Goal: Task Accomplishment & Management: Manage account settings

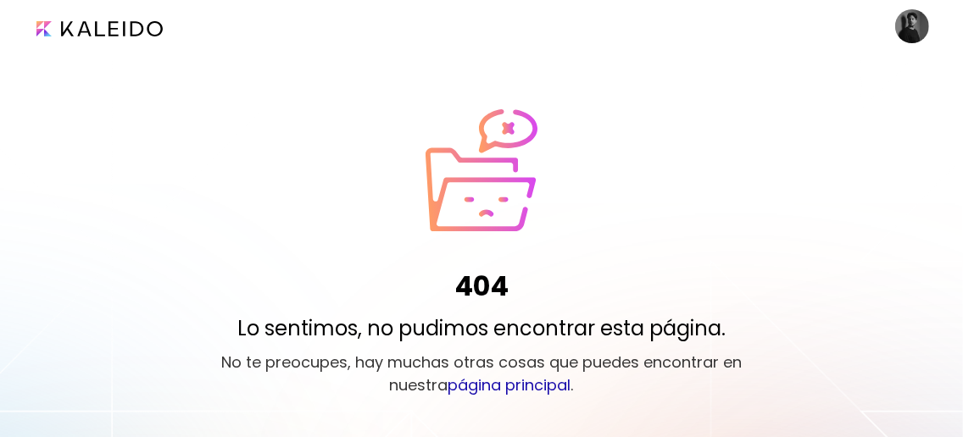
click at [916, 25] on image at bounding box center [912, 26] width 34 height 34
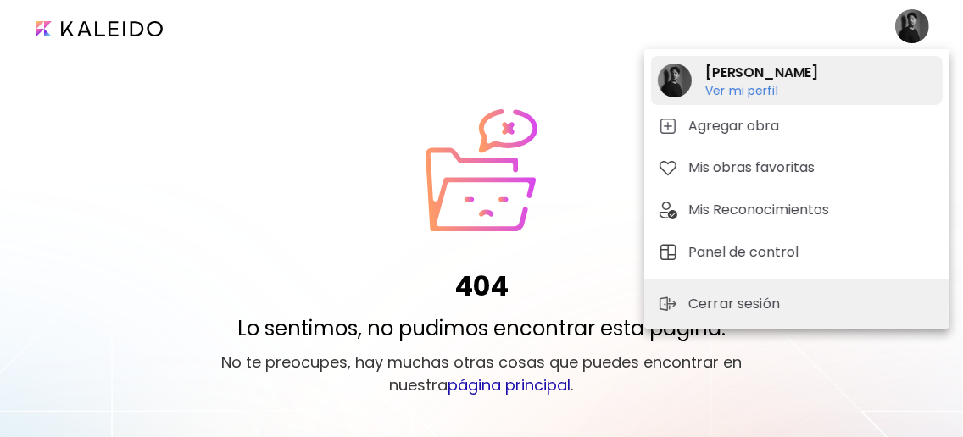
click at [751, 87] on h6 "Ver mi perfil" at bounding box center [761, 90] width 113 height 15
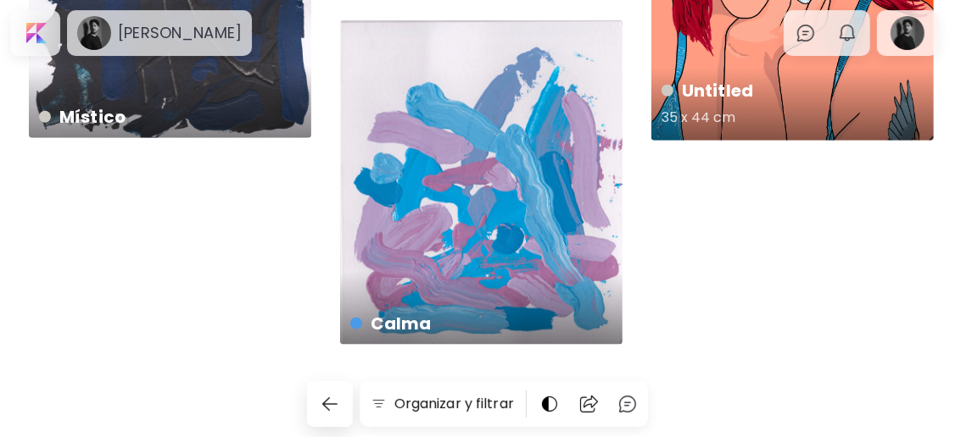
scroll to position [1089, 0]
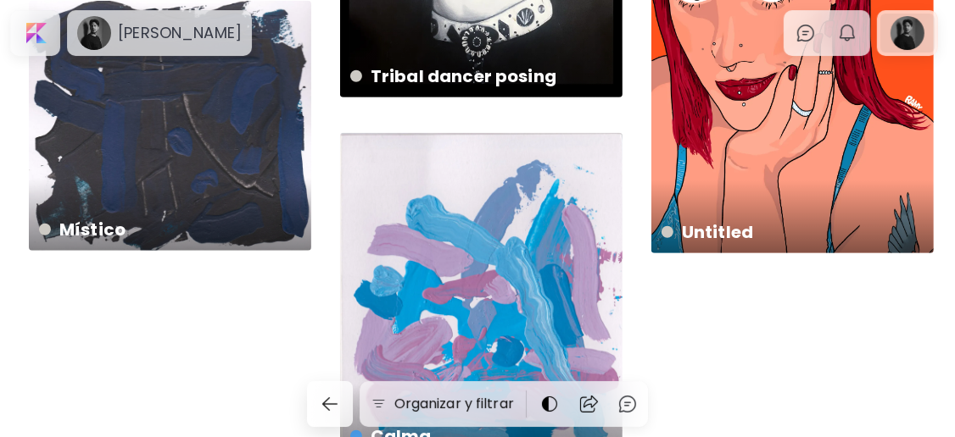
click at [918, 30] on div at bounding box center [907, 33] width 54 height 39
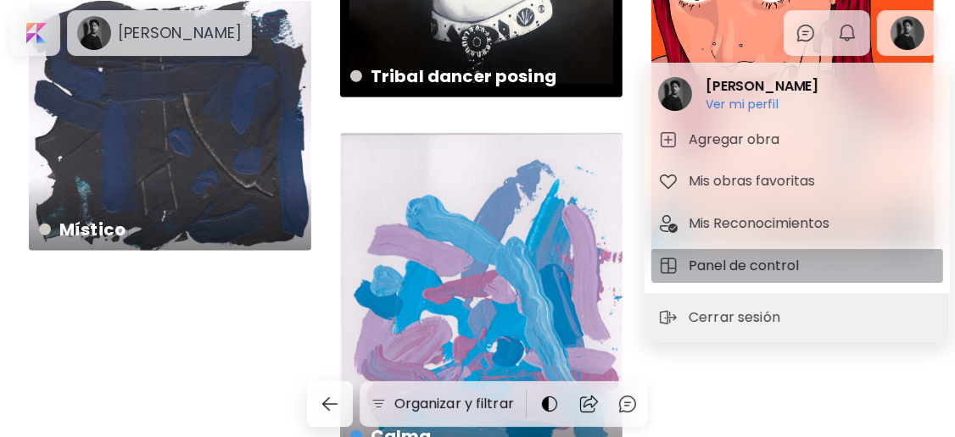
click at [777, 258] on h5 "Panel de control" at bounding box center [745, 266] width 115 height 20
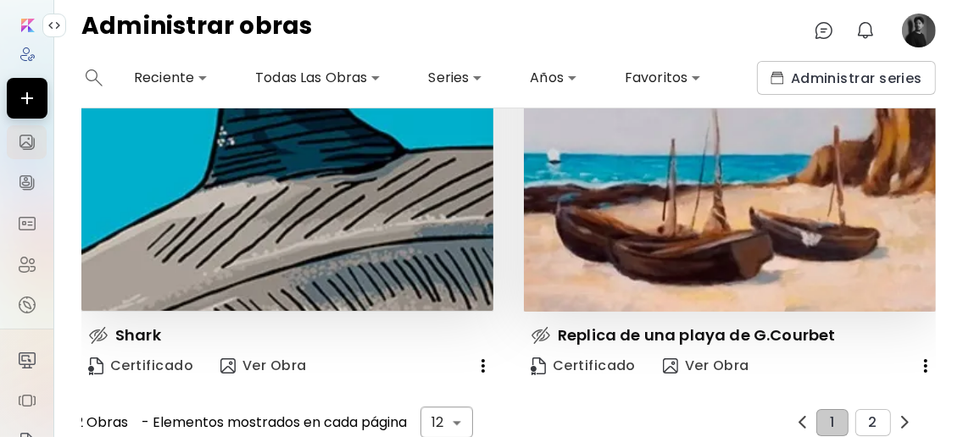
scroll to position [2863, 0]
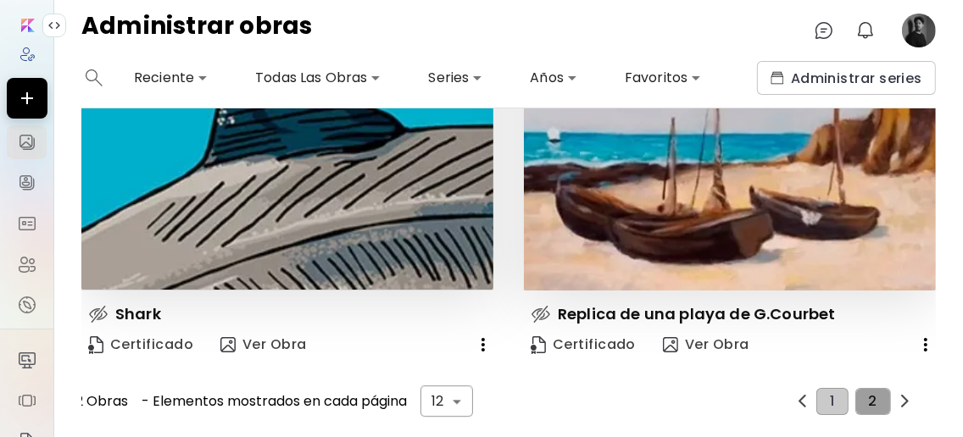
click at [870, 388] on button "2" at bounding box center [873, 401] width 36 height 27
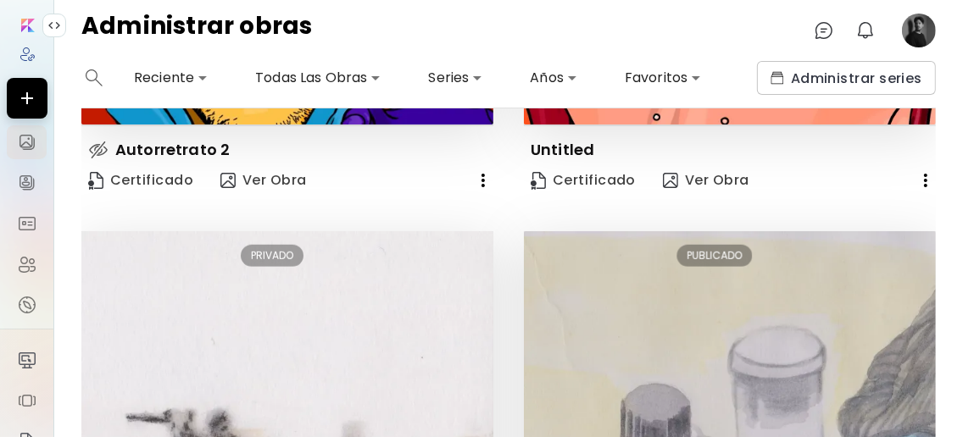
scroll to position [828, 0]
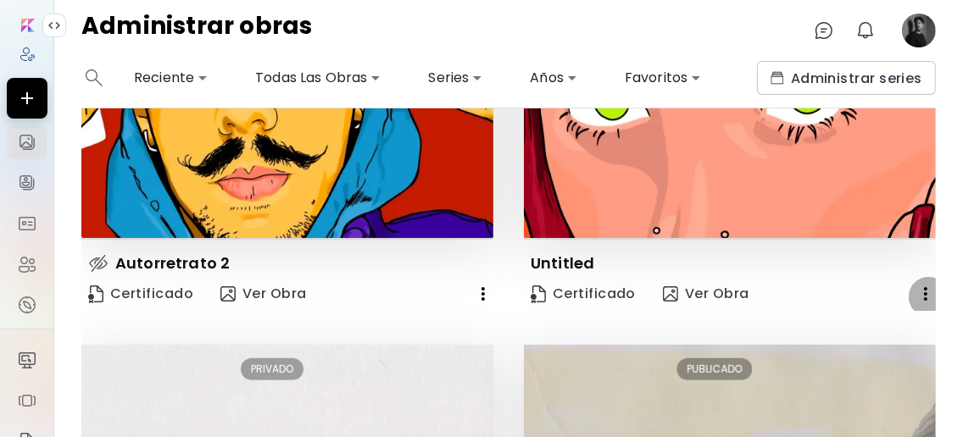
click at [924, 290] on icon "button" at bounding box center [925, 294] width 3 height 14
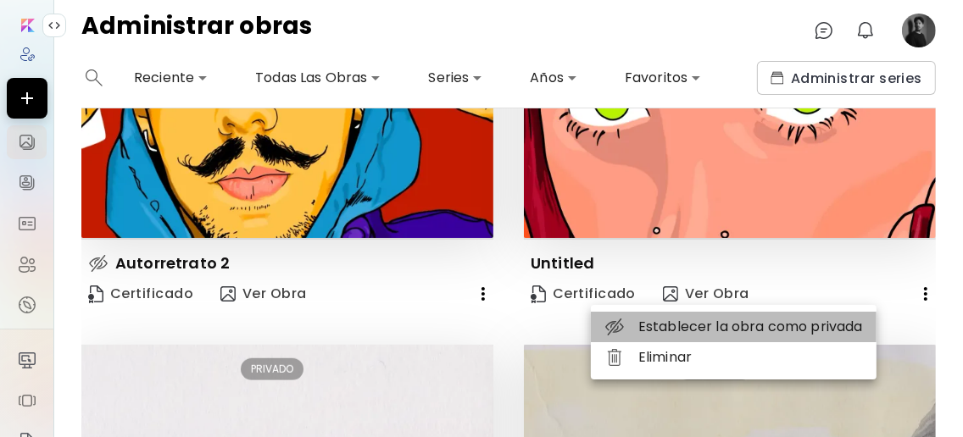
click at [693, 331] on li "Establecer la obra como privada" at bounding box center [734, 327] width 286 height 31
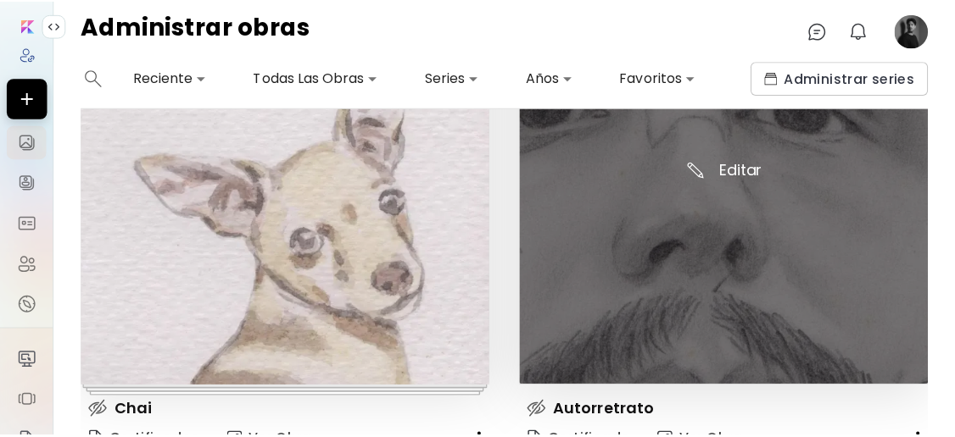
scroll to position [2863, 0]
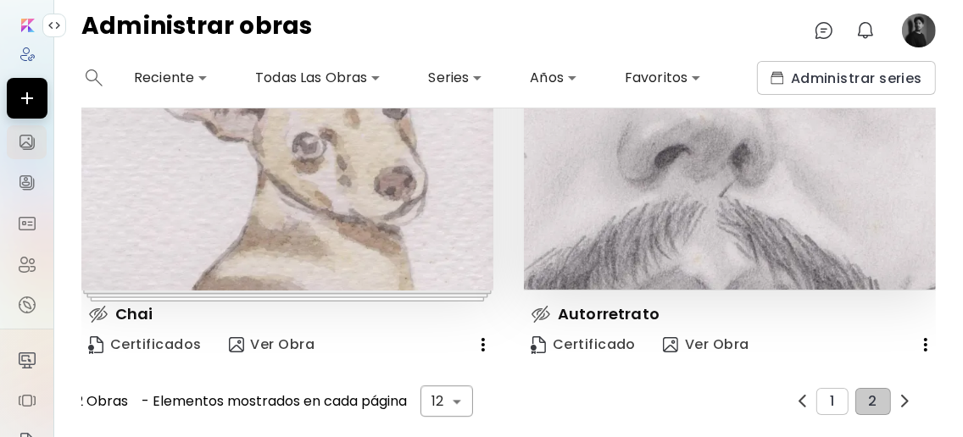
click at [923, 28] on image at bounding box center [919, 31] width 34 height 34
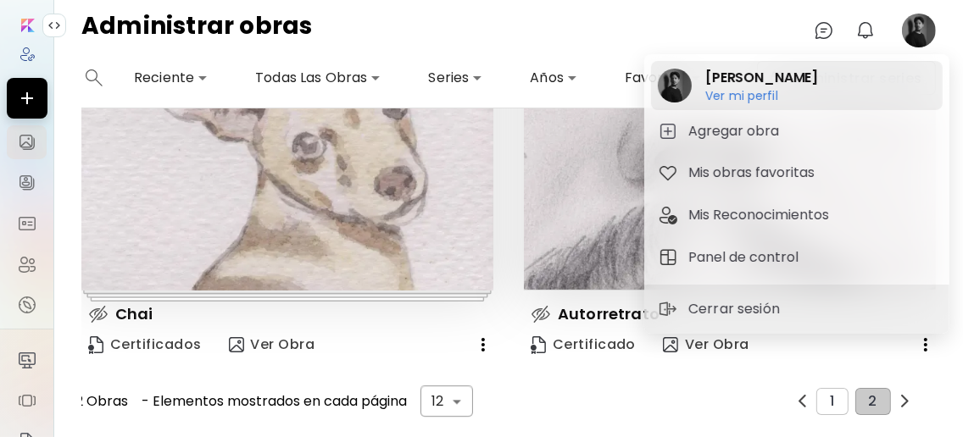
click at [805, 86] on h2 "[PERSON_NAME]" at bounding box center [761, 78] width 113 height 20
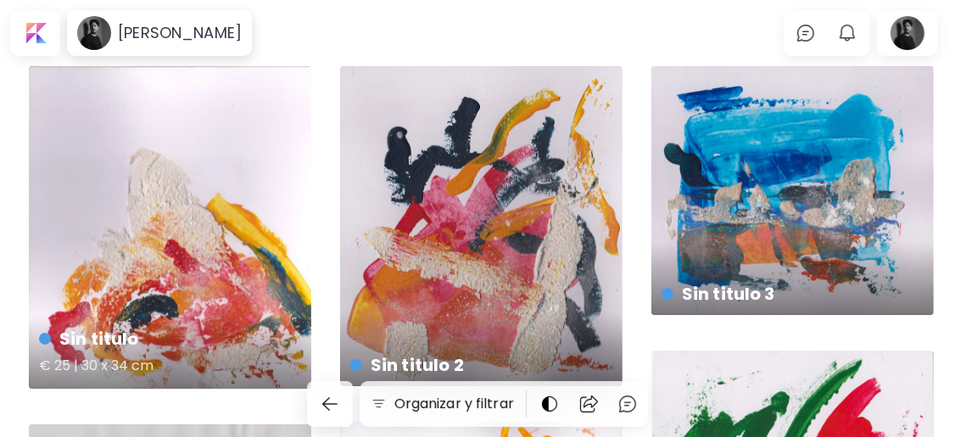
click at [109, 342] on h4 "Sin titulo" at bounding box center [168, 338] width 259 height 25
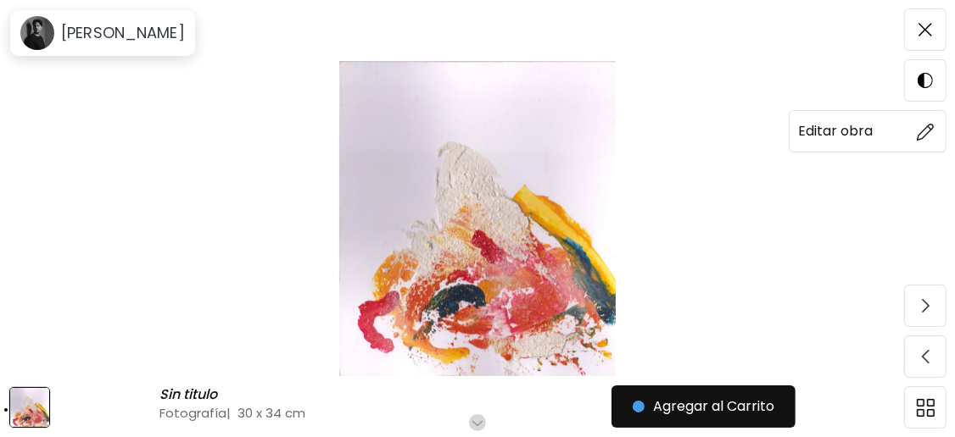
click at [832, 133] on h6 "Editar obra" at bounding box center [835, 131] width 75 height 22
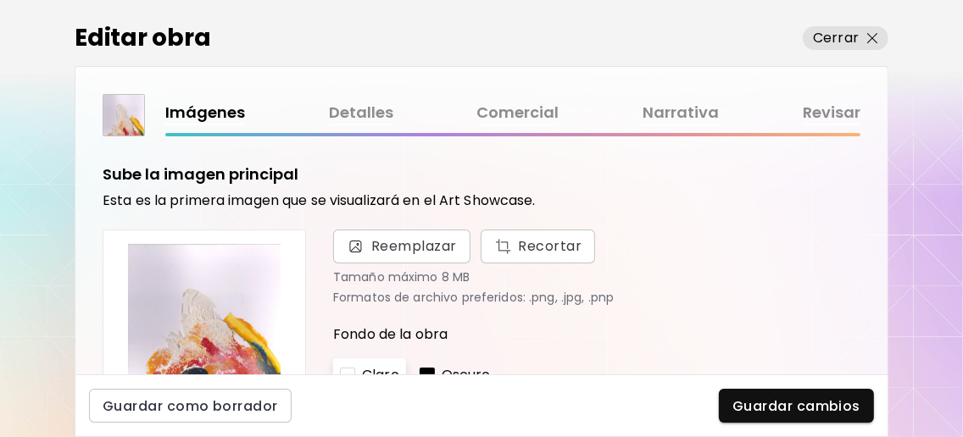
click at [400, 109] on div "Imágenes Detalles Comercial Narrativa Revisar" at bounding box center [512, 113] width 695 height 25
click at [371, 110] on link "Detalles" at bounding box center [361, 113] width 64 height 25
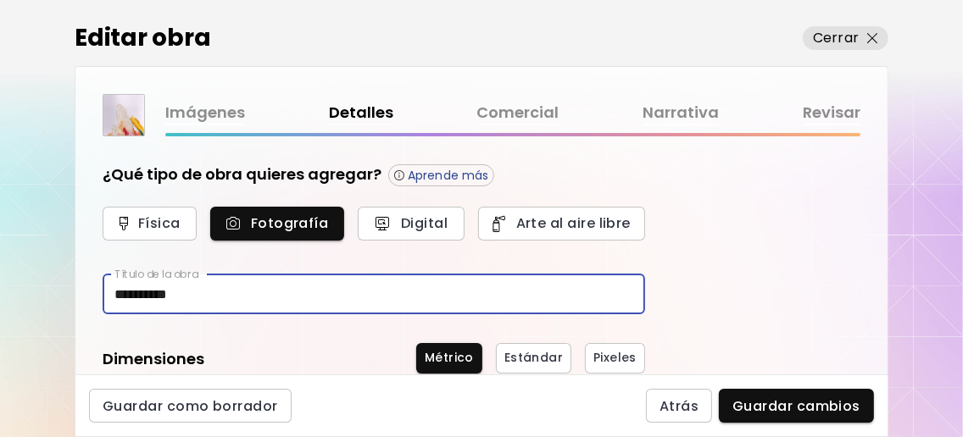
click at [308, 296] on input "**********" at bounding box center [374, 295] width 543 height 40
type input "*"
type input "*******"
click at [206, 109] on link "Imágenes" at bounding box center [205, 113] width 80 height 25
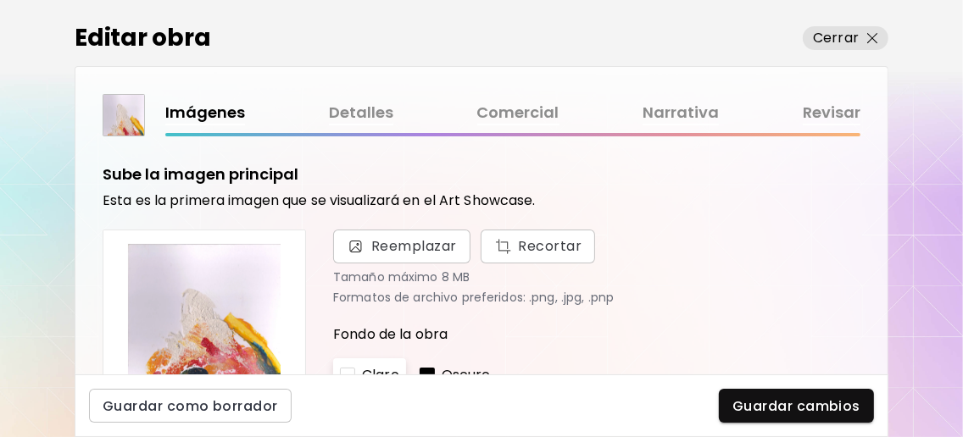
click at [367, 120] on link "Detalles" at bounding box center [361, 113] width 64 height 25
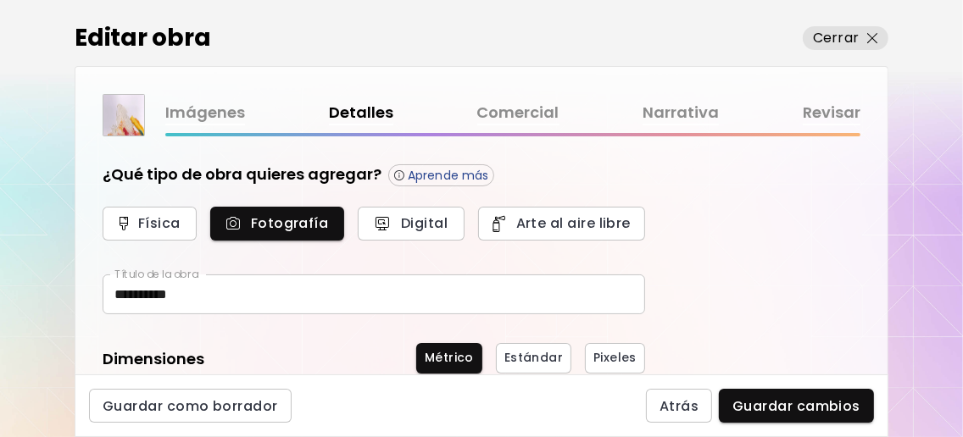
click at [307, 293] on input "**********" at bounding box center [374, 295] width 543 height 40
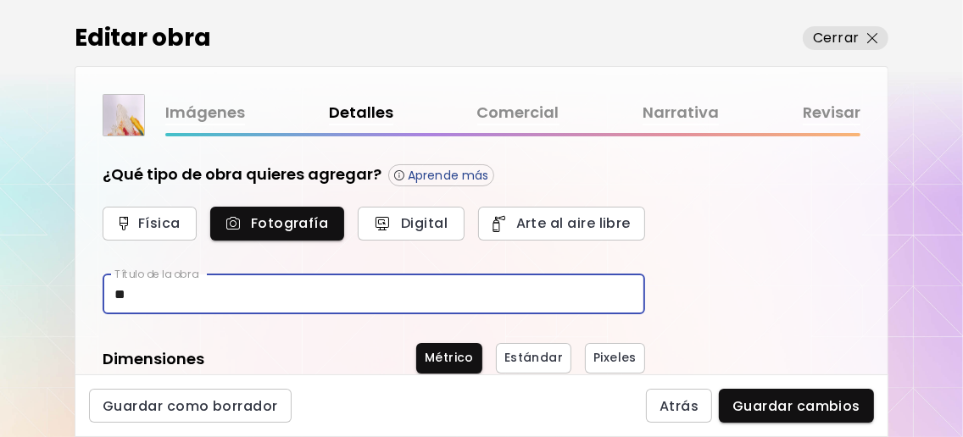
type input "*"
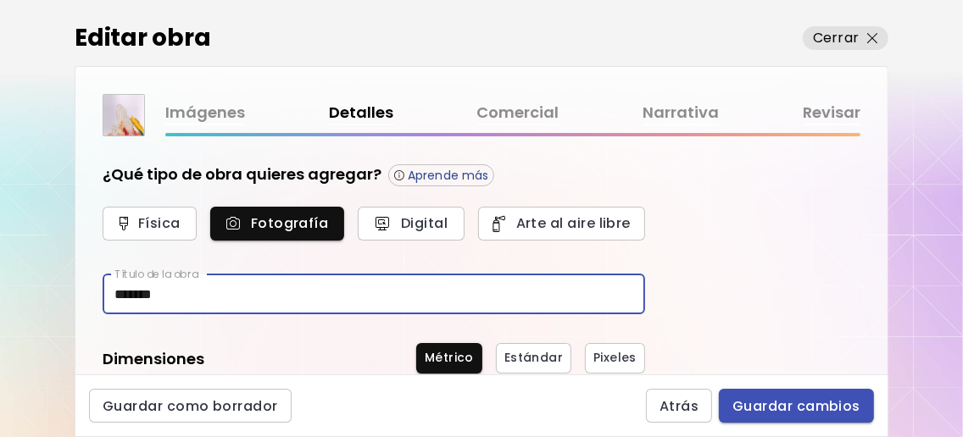
type input "*******"
click at [749, 399] on span "Guardar cambios" at bounding box center [796, 407] width 128 height 18
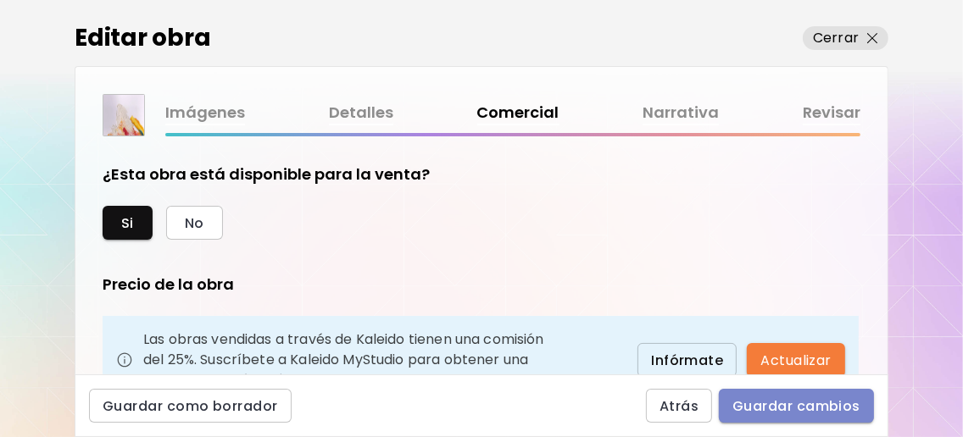
click at [794, 414] on span "Guardar cambios" at bounding box center [796, 407] width 128 height 18
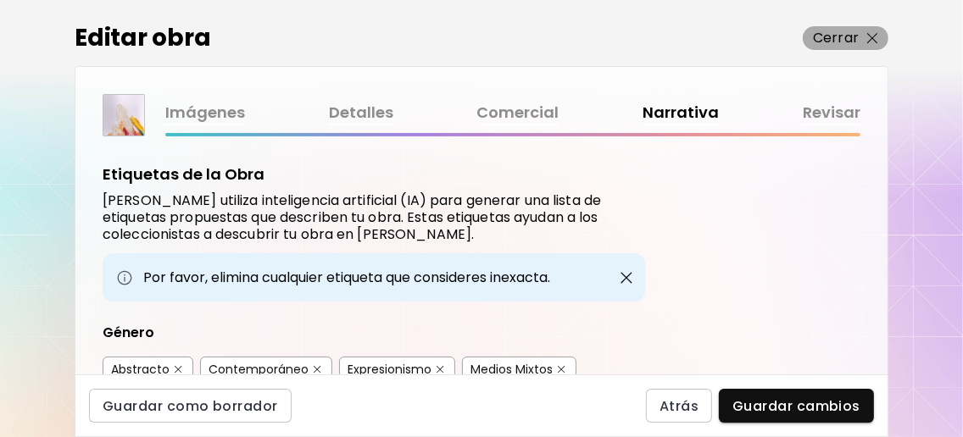
click at [869, 34] on img "button" at bounding box center [872, 38] width 11 height 11
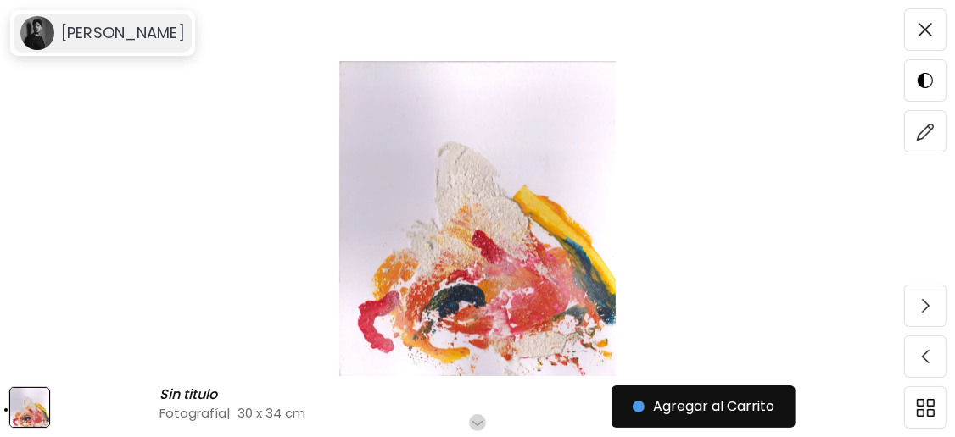
click at [116, 43] on div "[PERSON_NAME]" at bounding box center [103, 33] width 178 height 39
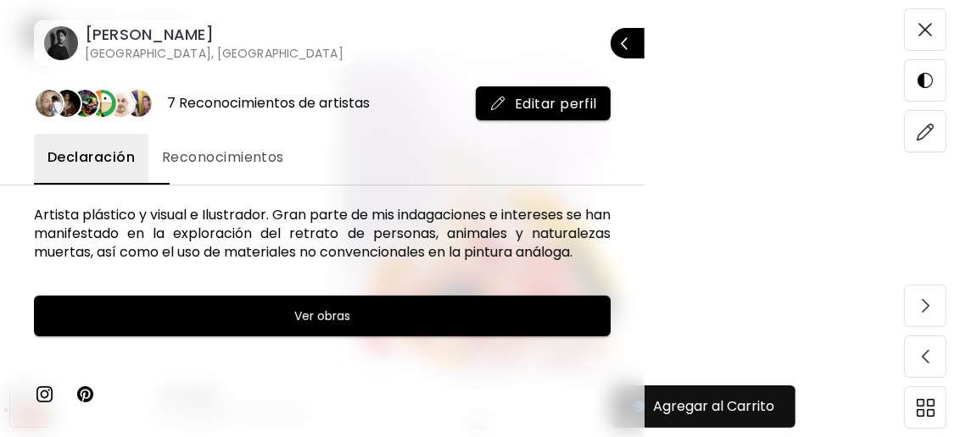
click at [143, 46] on h6 "[GEOGRAPHIC_DATA], [GEOGRAPHIC_DATA]" at bounding box center [214, 53] width 259 height 17
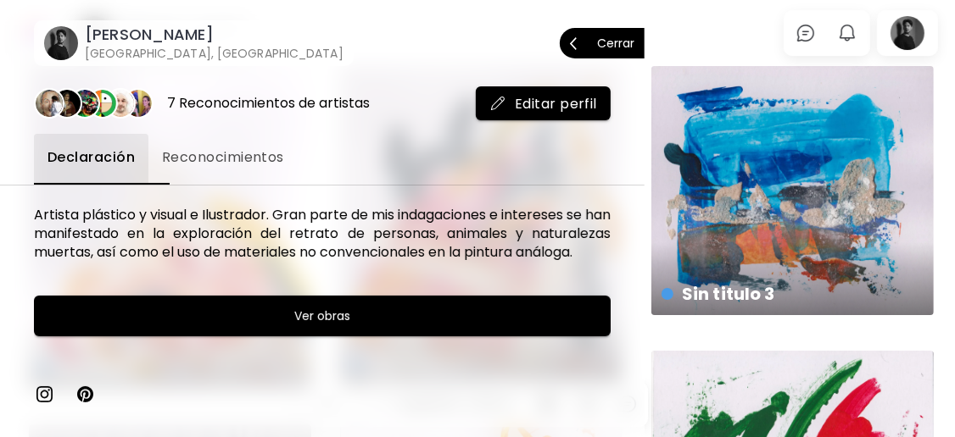
click at [617, 39] on p "Cerrar" at bounding box center [615, 43] width 37 height 12
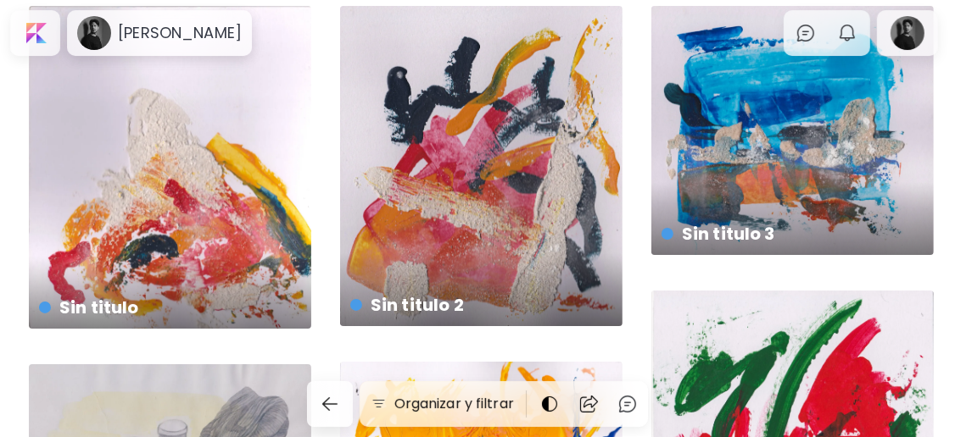
scroll to position [226, 0]
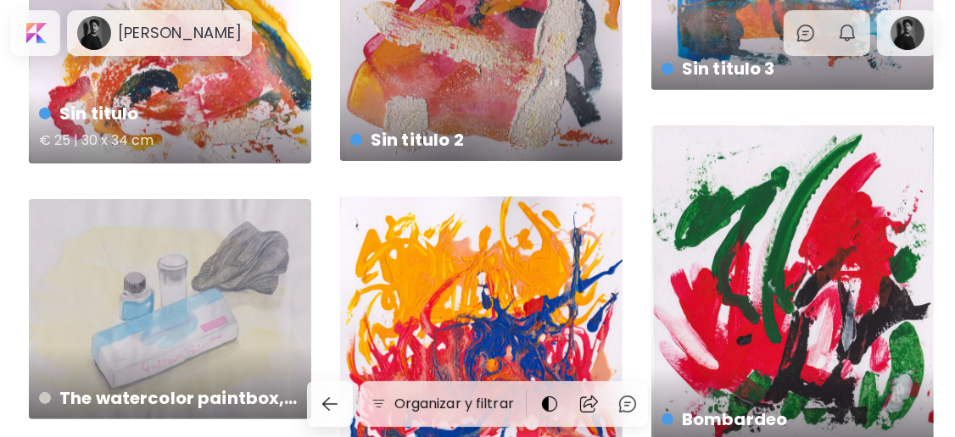
click at [219, 103] on h4 "Sin titulo" at bounding box center [168, 113] width 259 height 25
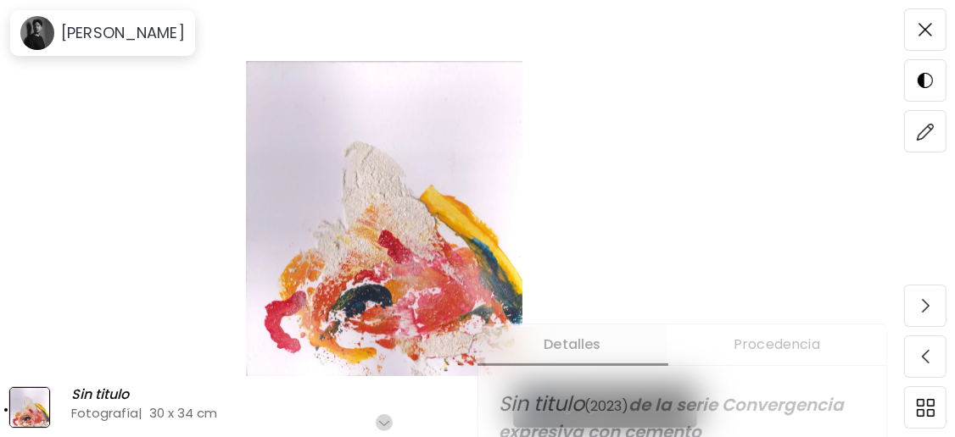
scroll to position [452, 0]
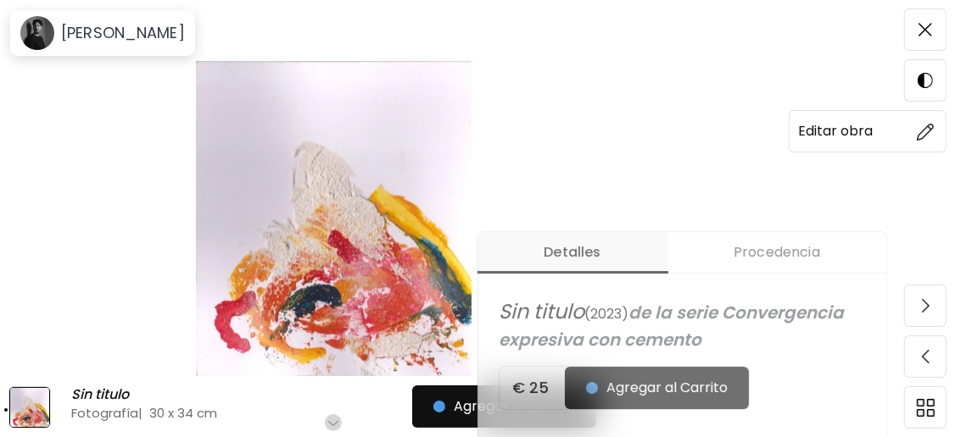
click at [922, 126] on img at bounding box center [925, 132] width 18 height 18
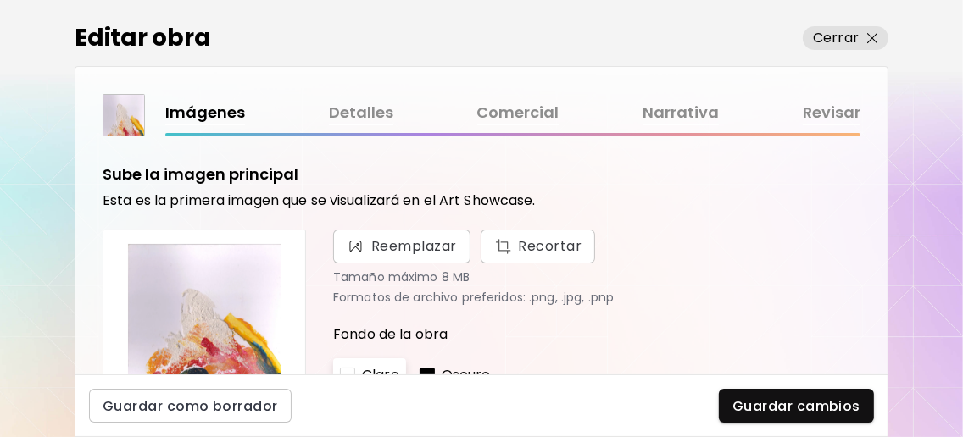
scroll to position [226, 0]
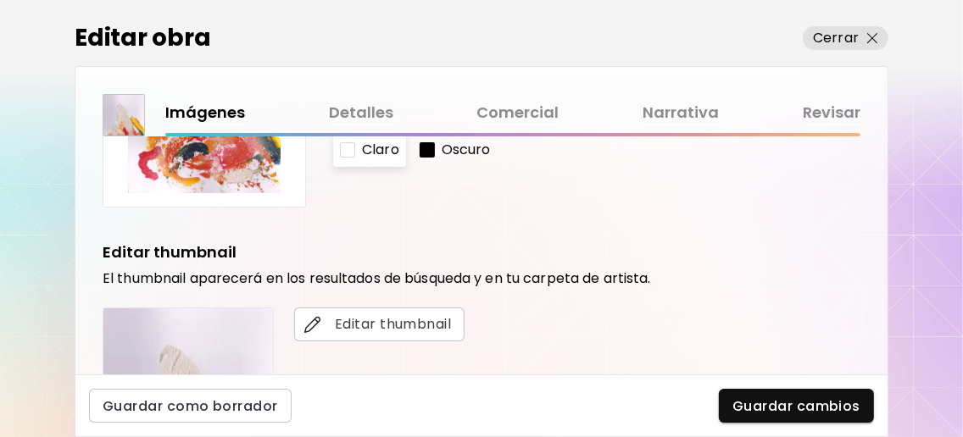
click at [367, 114] on link "Detalles" at bounding box center [361, 113] width 64 height 25
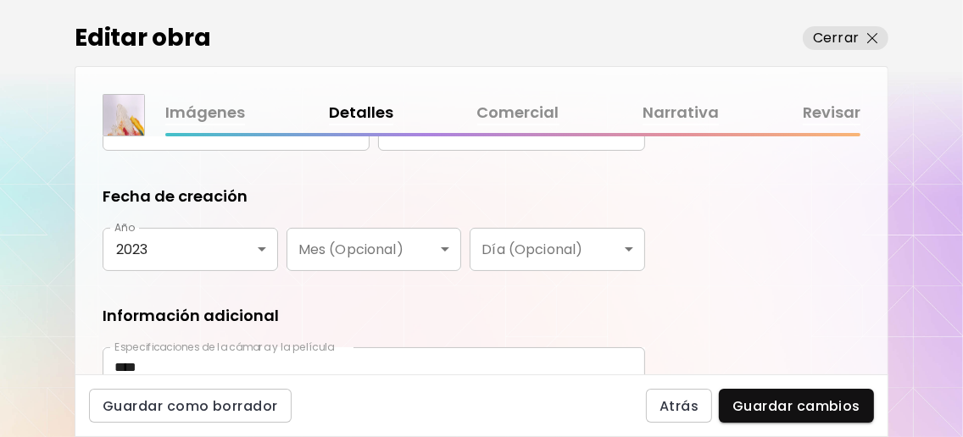
scroll to position [338, 0]
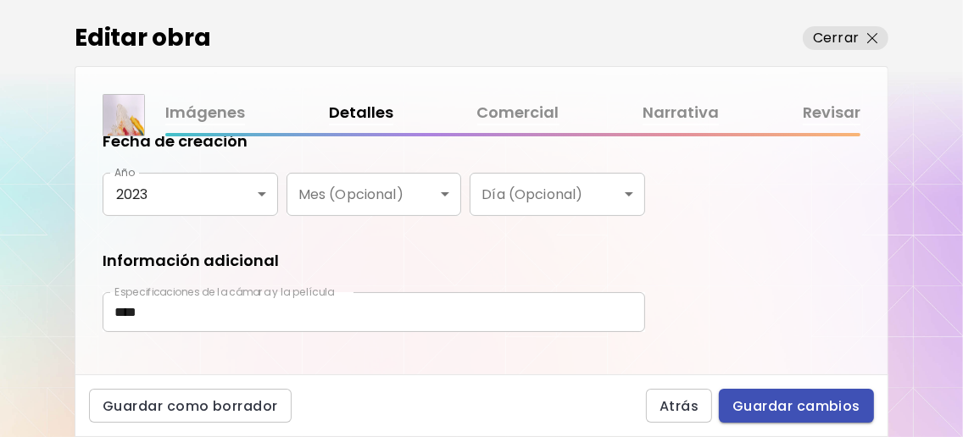
click at [798, 393] on button "Guardar cambios" at bounding box center [796, 406] width 155 height 34
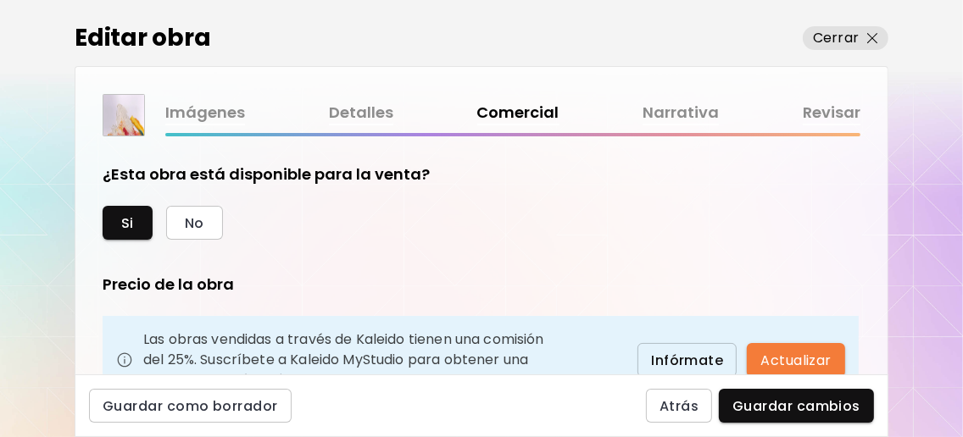
click at [800, 398] on span "Guardar cambios" at bounding box center [796, 407] width 128 height 18
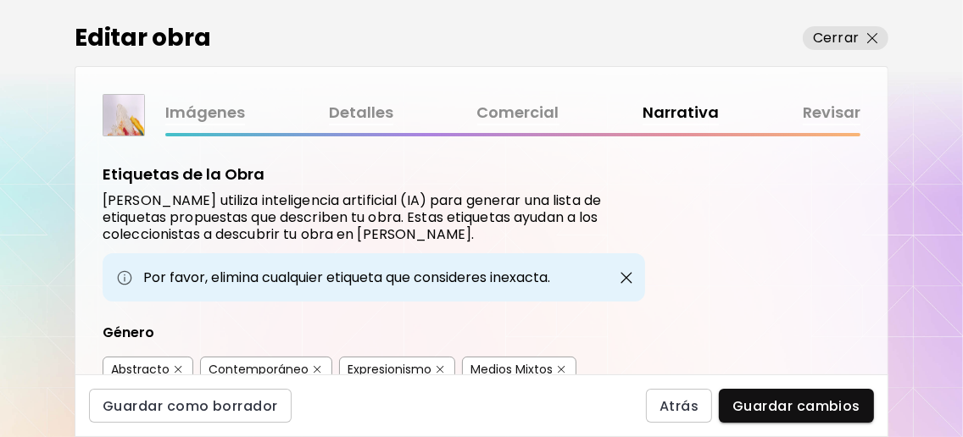
click at [800, 398] on span "Guardar cambios" at bounding box center [796, 407] width 128 height 18
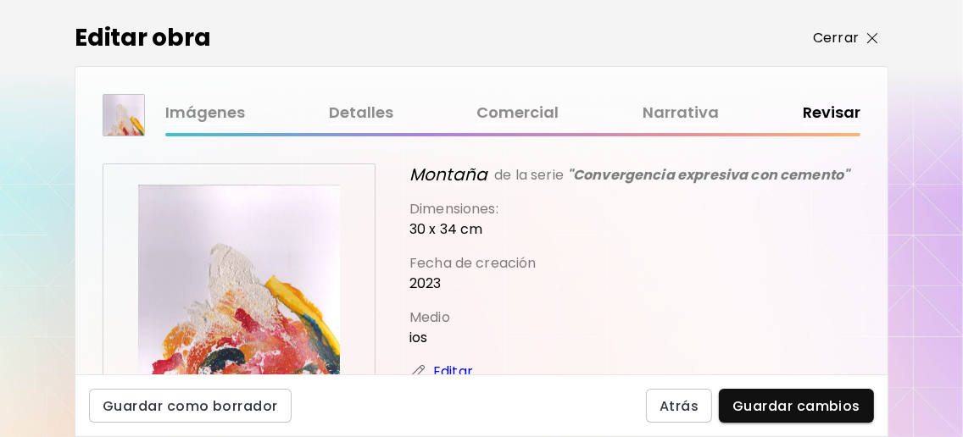
click at [880, 39] on button "Cerrar" at bounding box center [846, 38] width 86 height 24
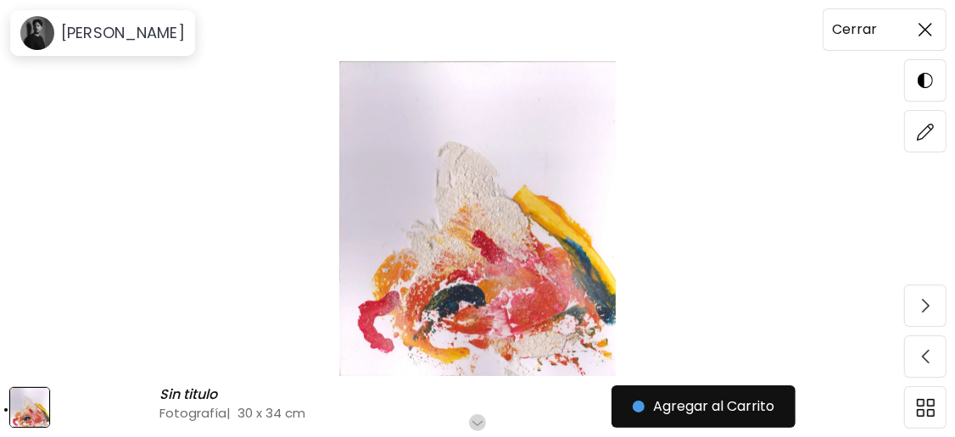
click at [919, 35] on img at bounding box center [925, 30] width 14 height 14
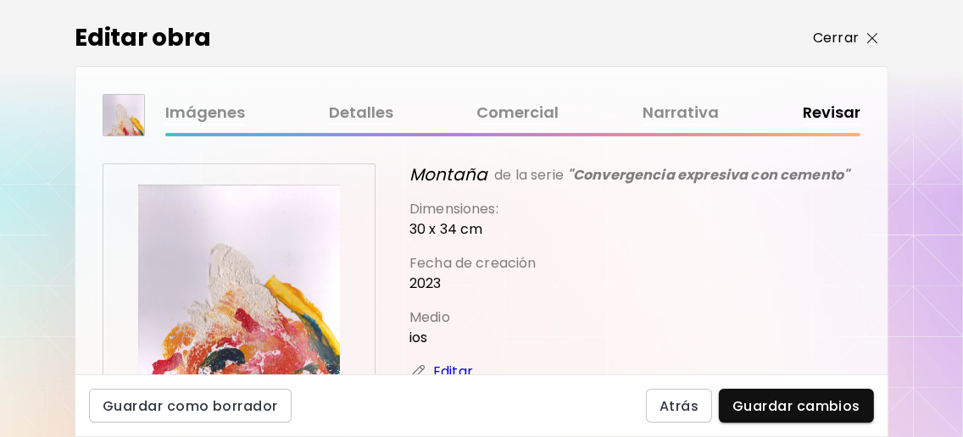
click at [880, 38] on button "Cerrar" at bounding box center [846, 38] width 86 height 24
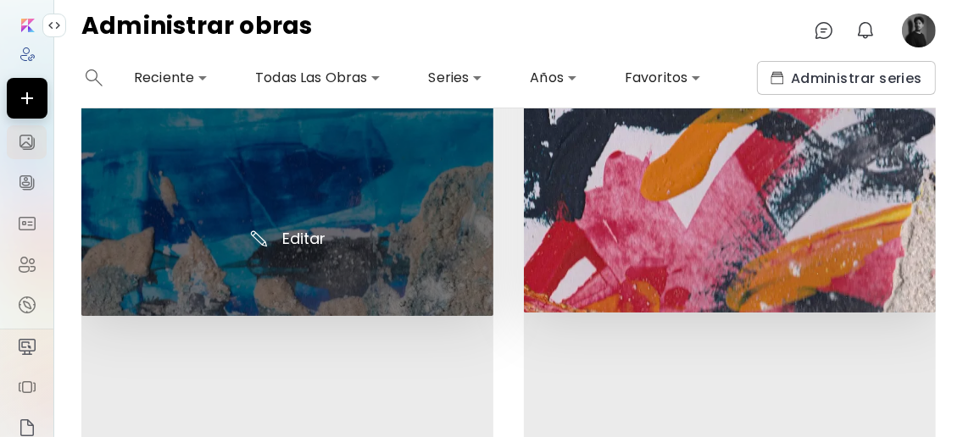
scroll to position [1244, 0]
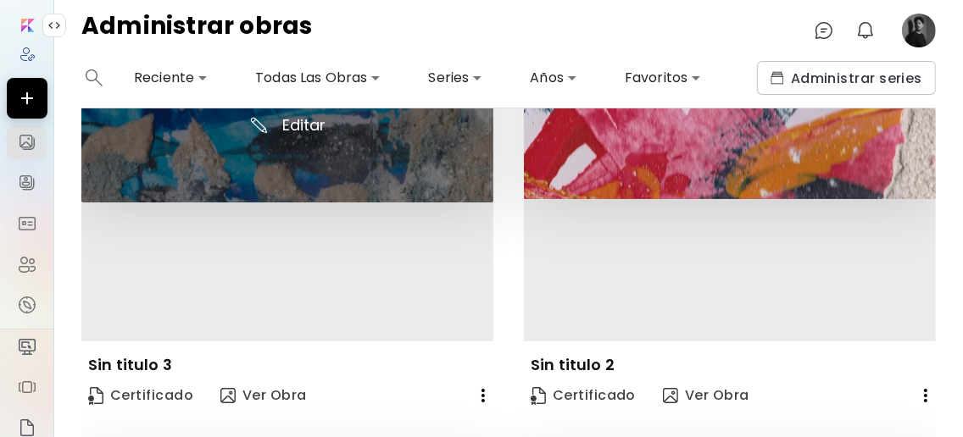
click at [309, 126] on img at bounding box center [287, 66] width 412 height 273
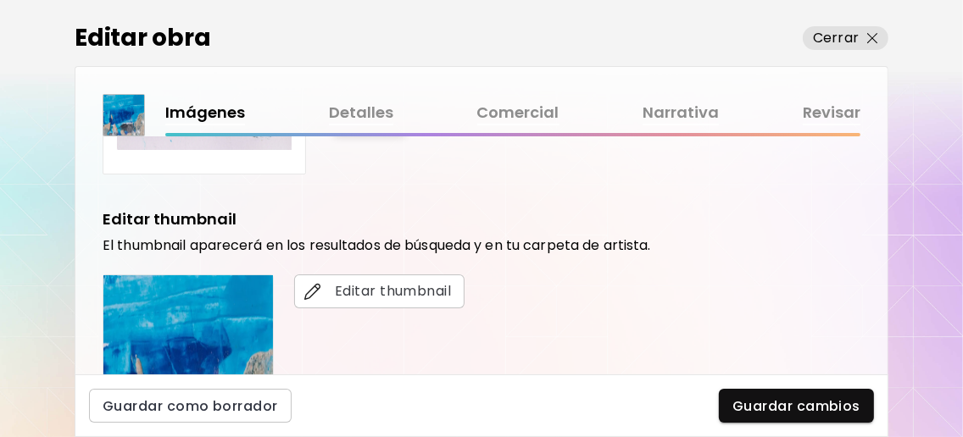
scroll to position [452, 0]
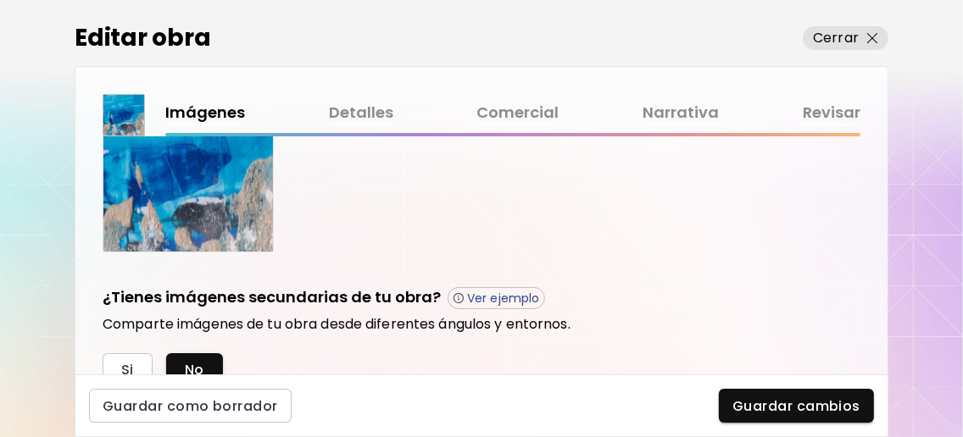
click at [342, 98] on div "Imágenes Detalles Comercial Narrativa Revisar" at bounding box center [482, 115] width 758 height 42
click at [342, 109] on link "Detalles" at bounding box center [361, 113] width 64 height 25
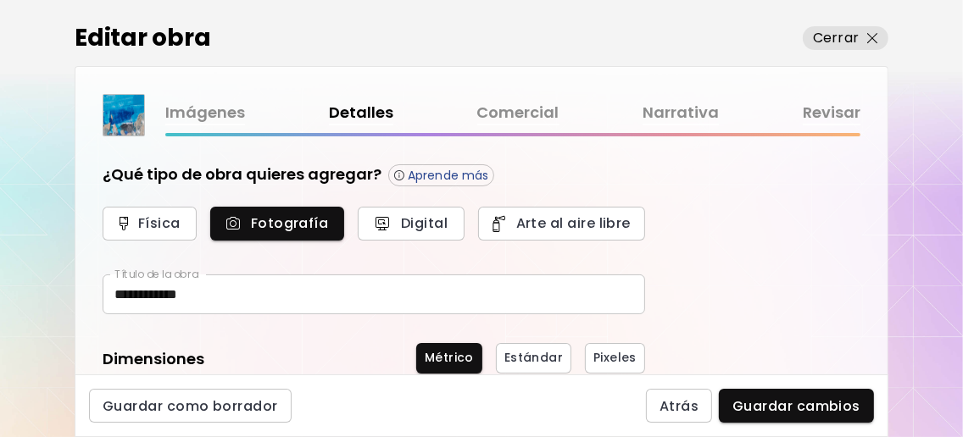
click at [175, 290] on input "**********" at bounding box center [374, 295] width 543 height 40
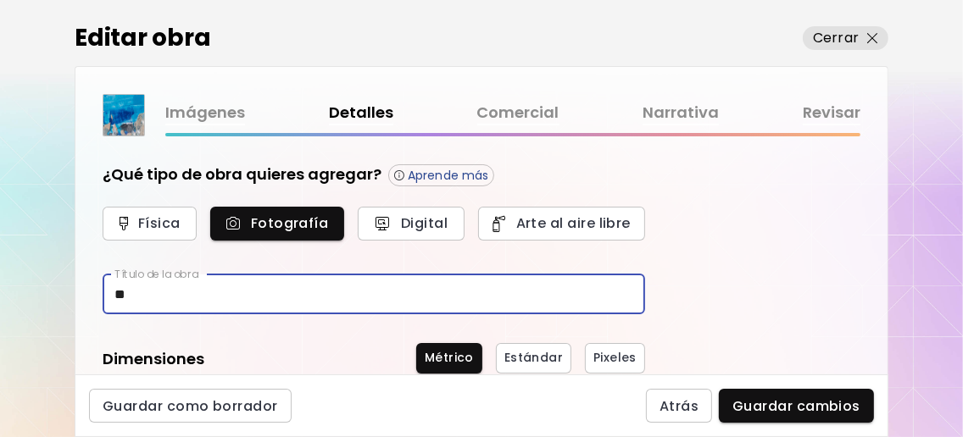
type input "*"
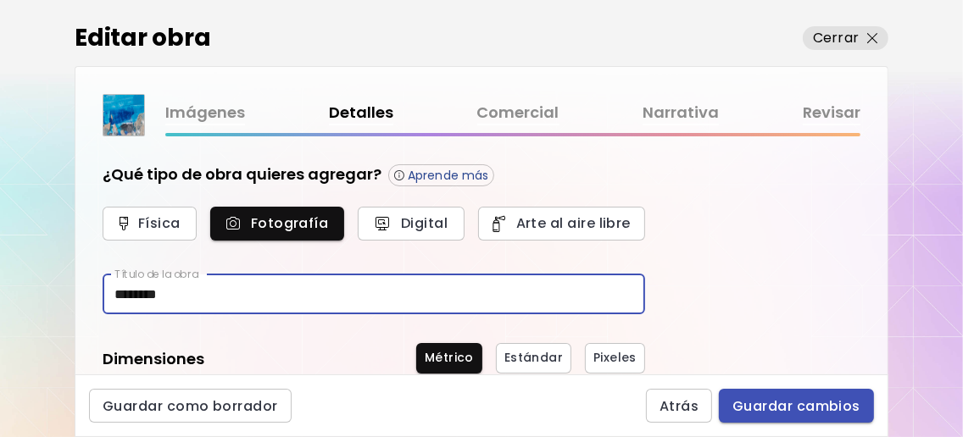
type input "********"
click at [837, 402] on span "Guardar cambios" at bounding box center [796, 407] width 128 height 18
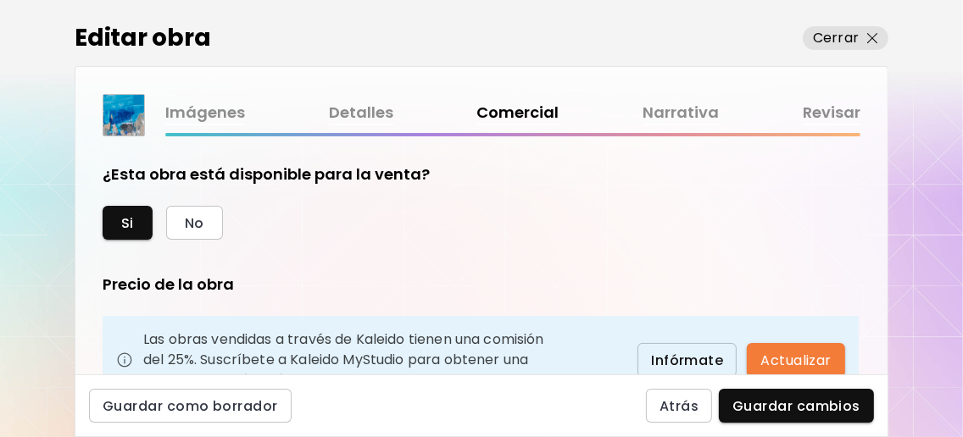
click at [346, 113] on link "Detalles" at bounding box center [361, 113] width 64 height 25
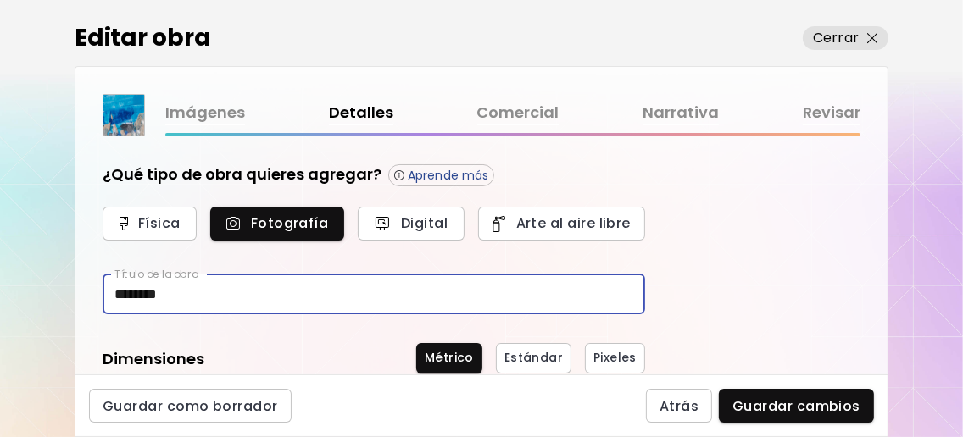
drag, startPoint x: 159, startPoint y: 297, endPoint x: 186, endPoint y: 326, distance: 39.6
click at [159, 298] on input "********" at bounding box center [374, 295] width 543 height 40
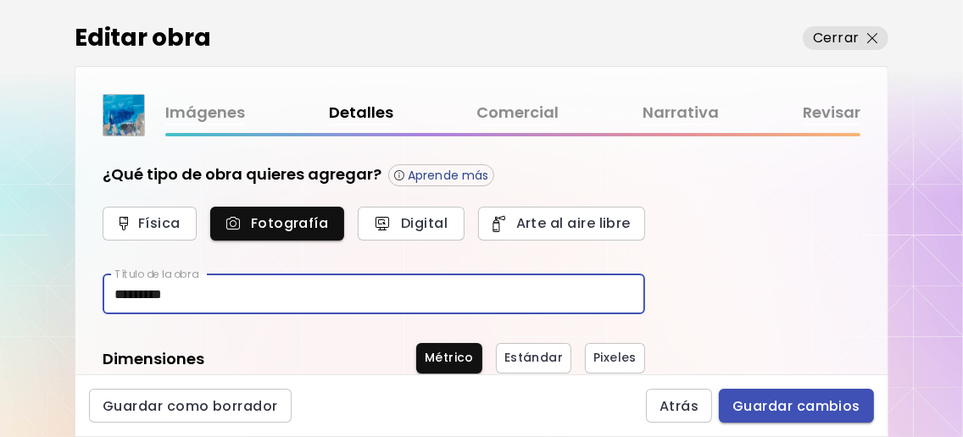
type input "*********"
click at [776, 402] on span "Guardar cambios" at bounding box center [796, 407] width 128 height 18
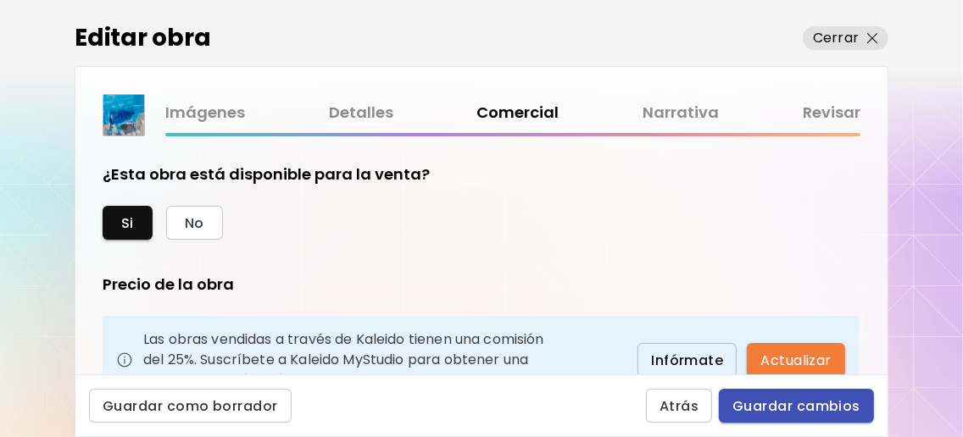
click at [827, 395] on button "Guardar cambios" at bounding box center [796, 406] width 155 height 34
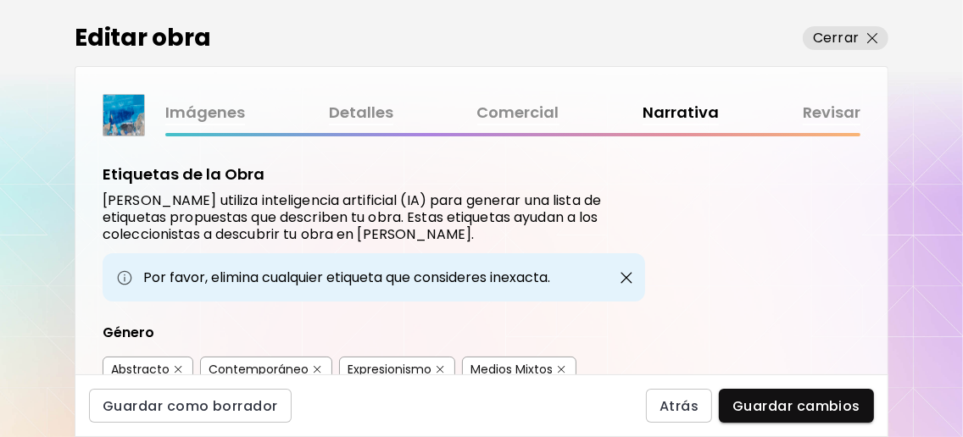
click at [827, 410] on span "Guardar cambios" at bounding box center [796, 407] width 128 height 18
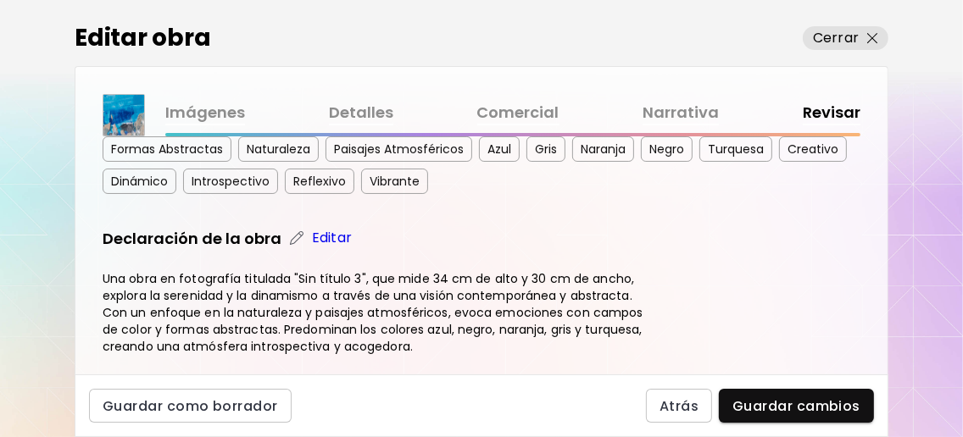
scroll to position [565, 0]
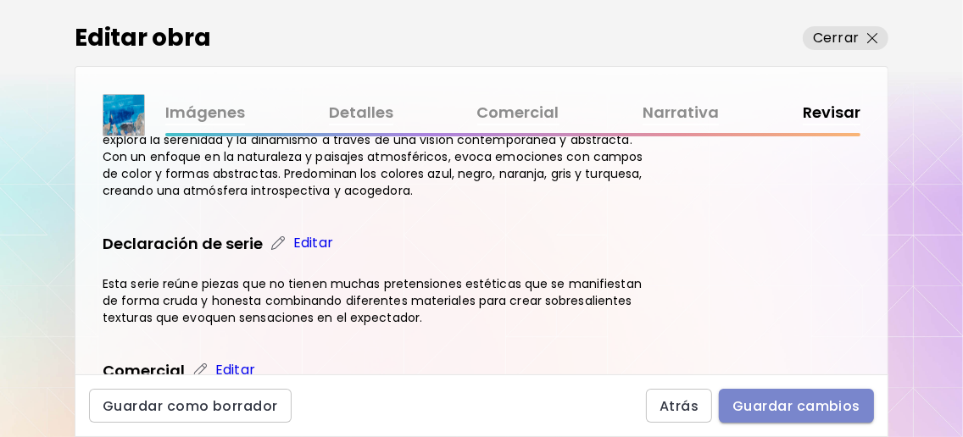
click at [819, 391] on button "Guardar cambios" at bounding box center [796, 406] width 155 height 34
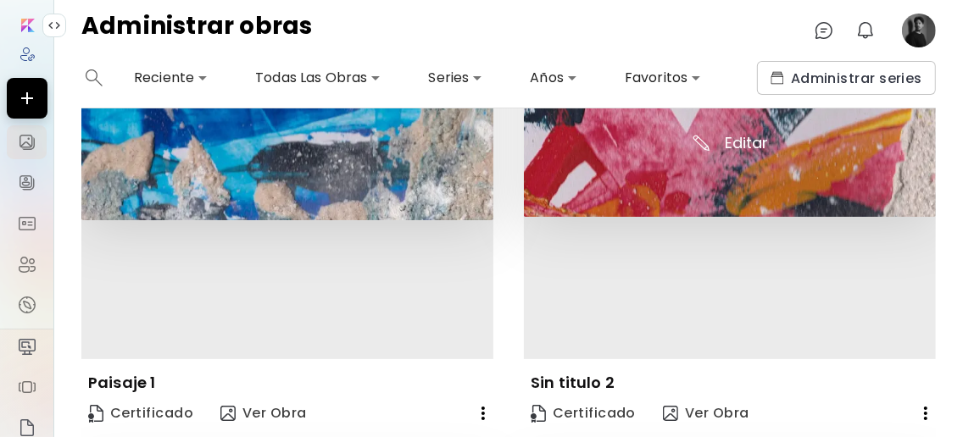
scroll to position [1244, 0]
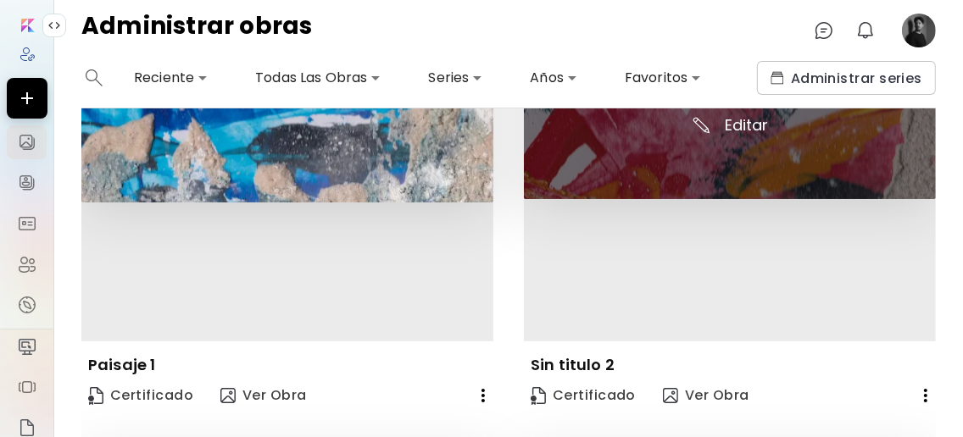
click at [731, 134] on img at bounding box center [730, 65] width 412 height 270
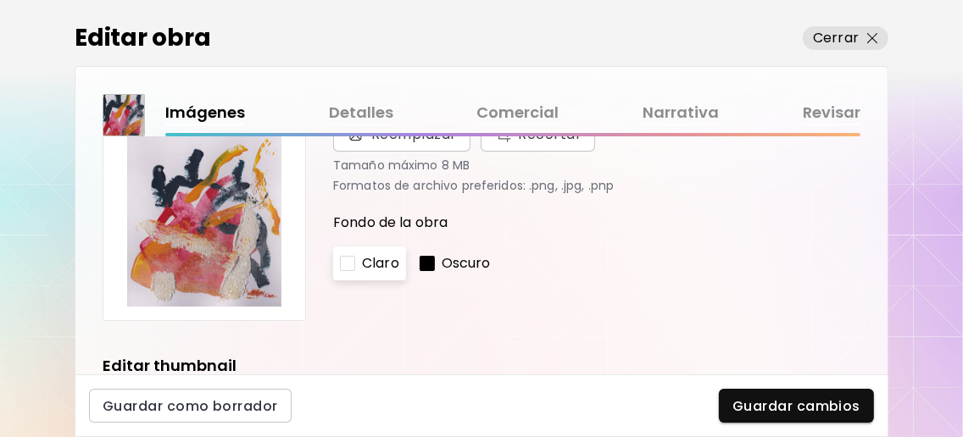
scroll to position [565, 0]
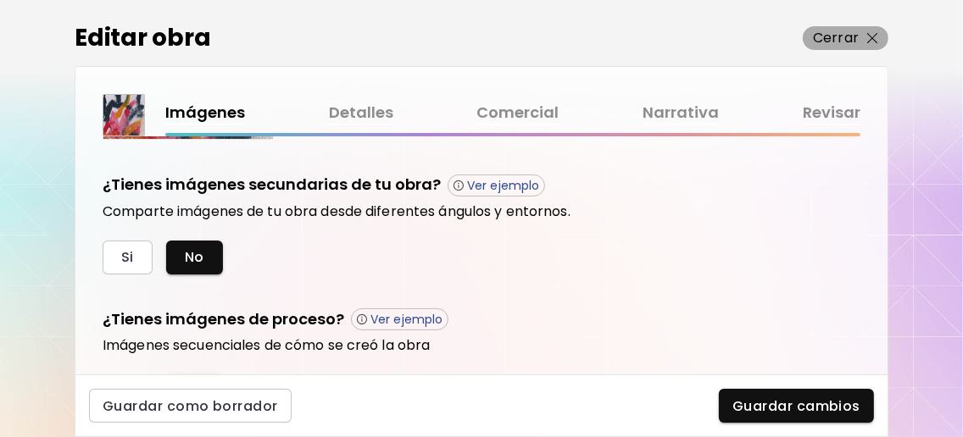
click at [869, 44] on span "Cerrar" at bounding box center [845, 38] width 65 height 20
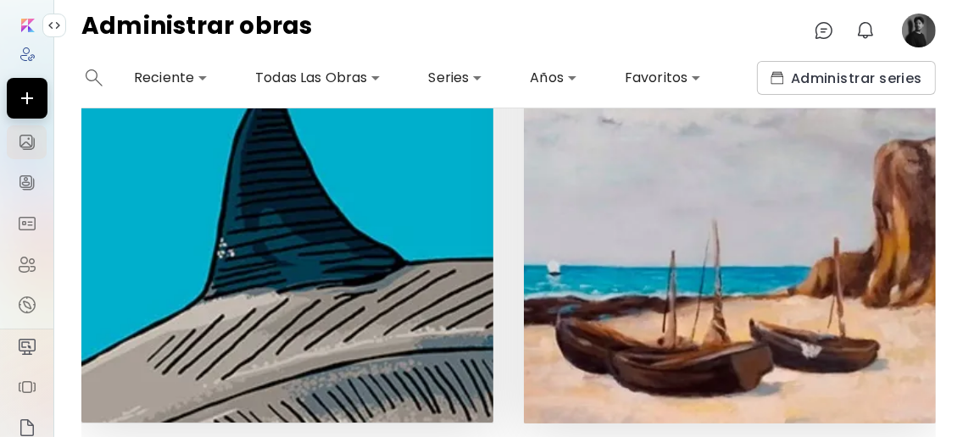
scroll to position [2863, 0]
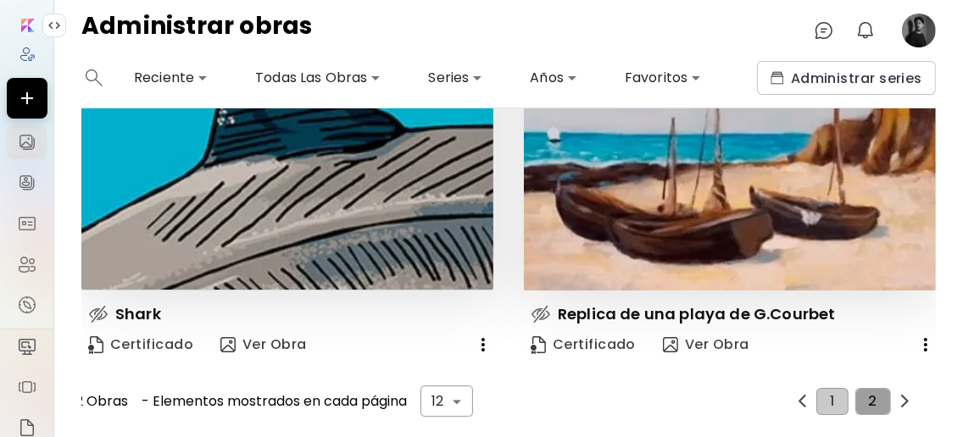
click at [871, 388] on button "2" at bounding box center [873, 401] width 36 height 27
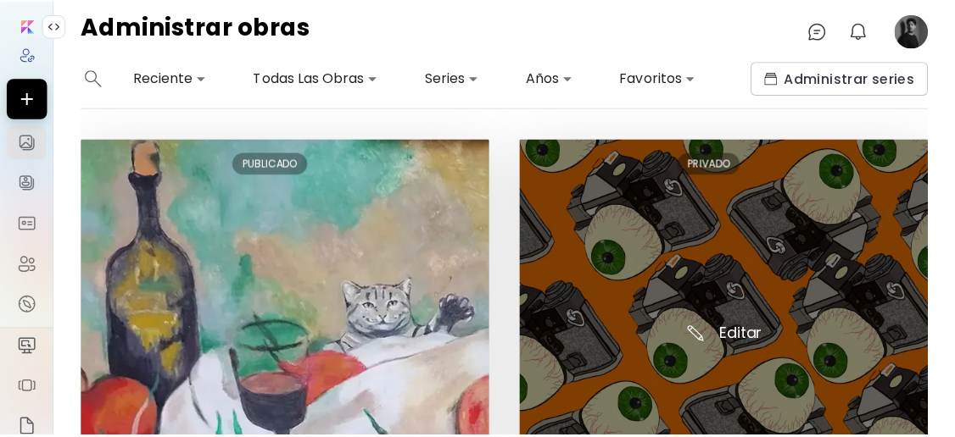
scroll to position [226, 0]
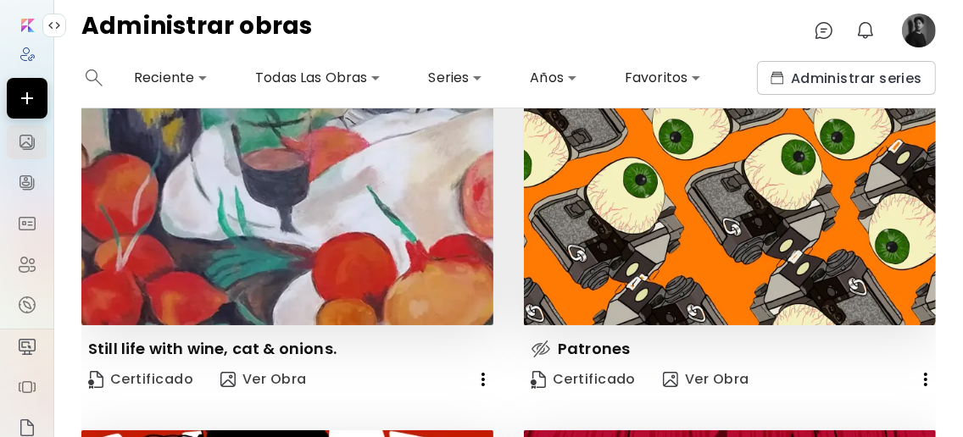
click at [920, 31] on image at bounding box center [919, 31] width 34 height 34
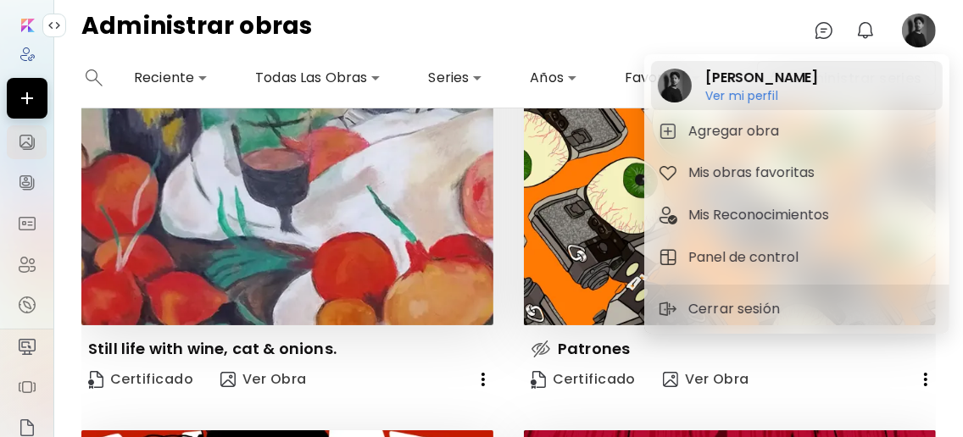
click at [788, 78] on h2 "[PERSON_NAME]" at bounding box center [761, 78] width 113 height 20
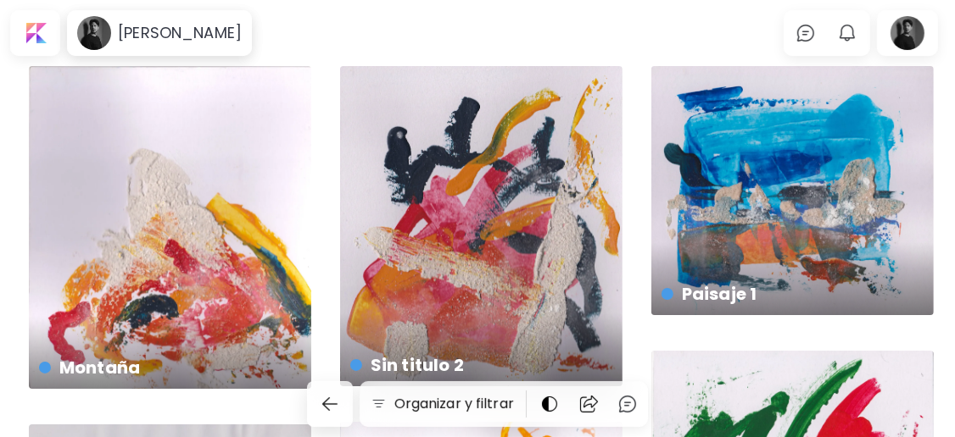
scroll to position [112, 0]
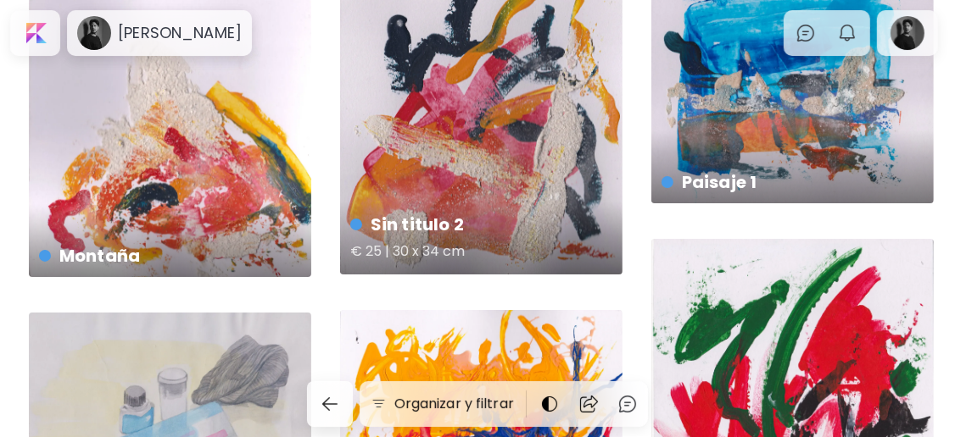
click at [484, 213] on h4 "Sin titulo 2" at bounding box center [479, 224] width 259 height 25
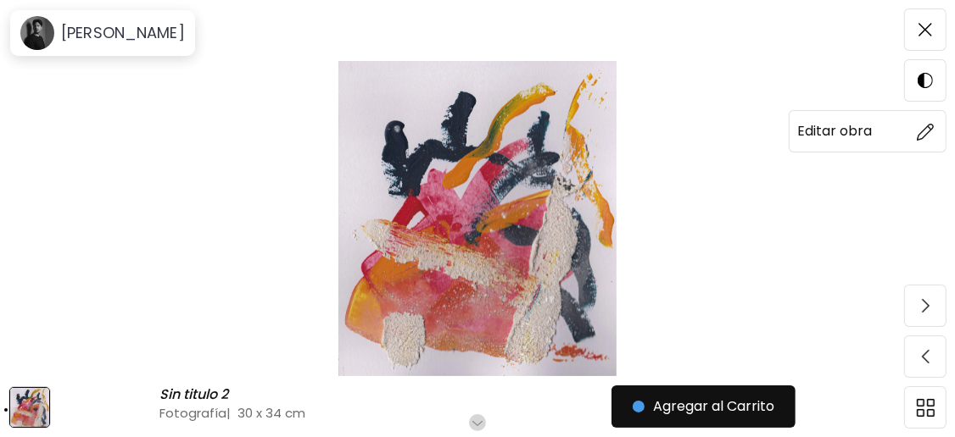
click at [927, 134] on img at bounding box center [925, 132] width 18 height 18
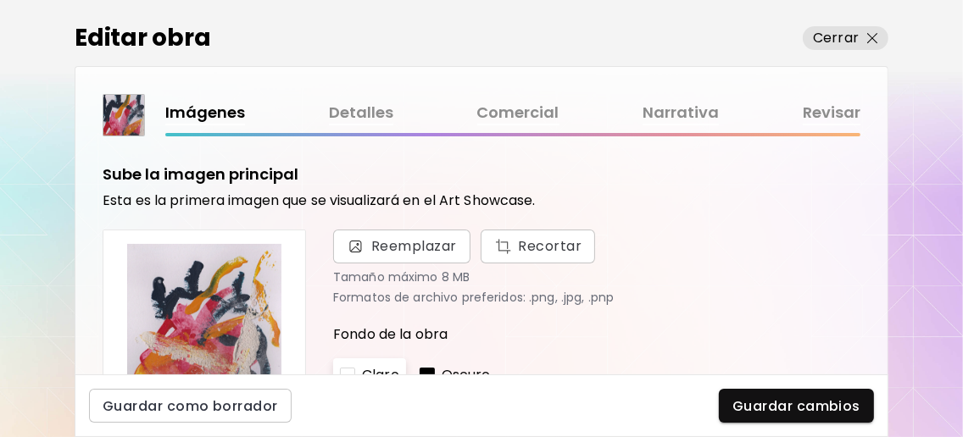
click at [342, 99] on div "Imágenes Detalles Comercial Narrativa Revisar" at bounding box center [482, 115] width 758 height 42
click at [342, 110] on link "Detalles" at bounding box center [361, 113] width 64 height 25
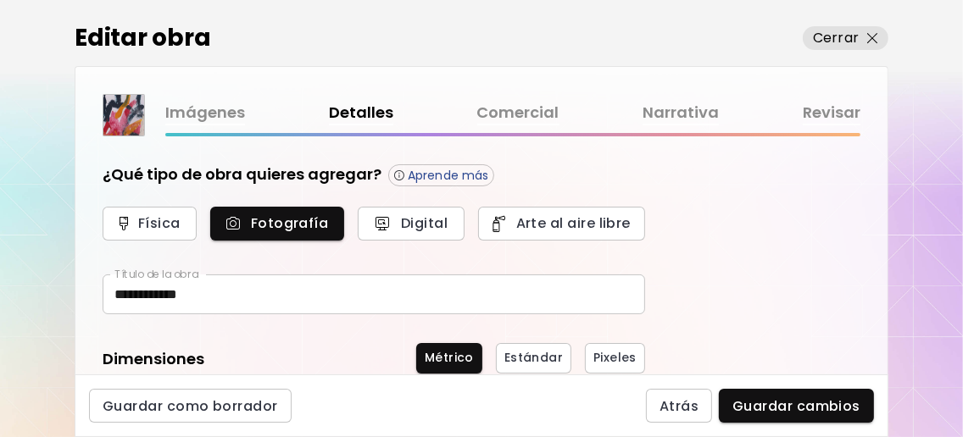
click at [192, 301] on input "**********" at bounding box center [374, 295] width 543 height 40
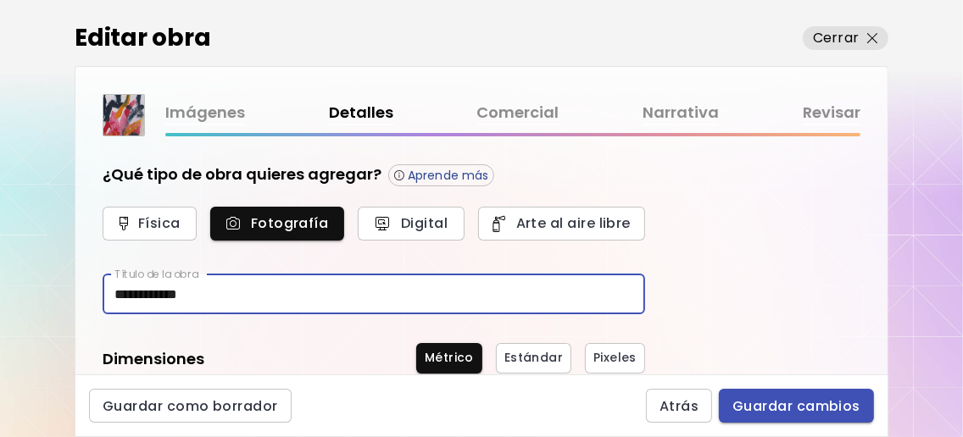
type input "**********"
click at [810, 409] on span "Guardar cambios" at bounding box center [796, 407] width 128 height 18
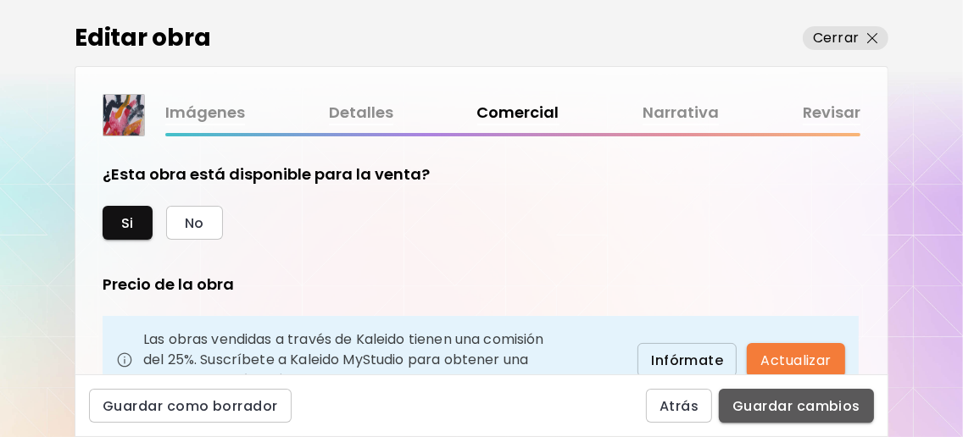
click at [800, 402] on span "Guardar cambios" at bounding box center [796, 407] width 128 height 18
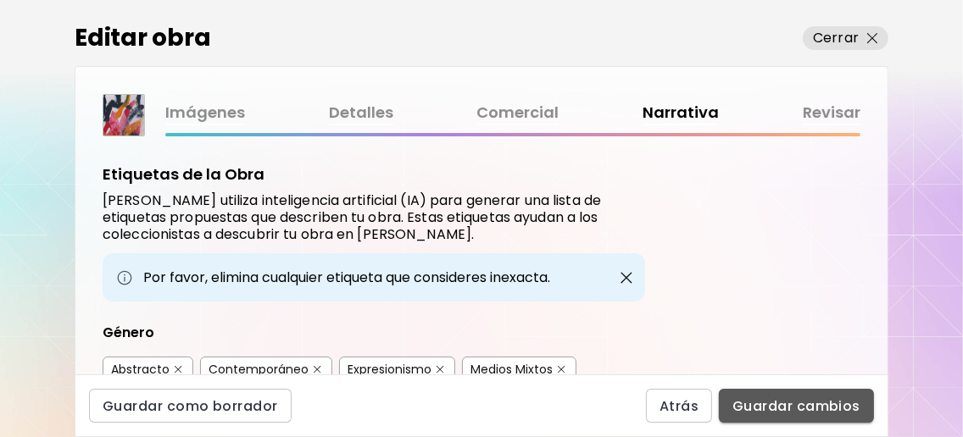
click at [800, 402] on span "Guardar cambios" at bounding box center [796, 407] width 128 height 18
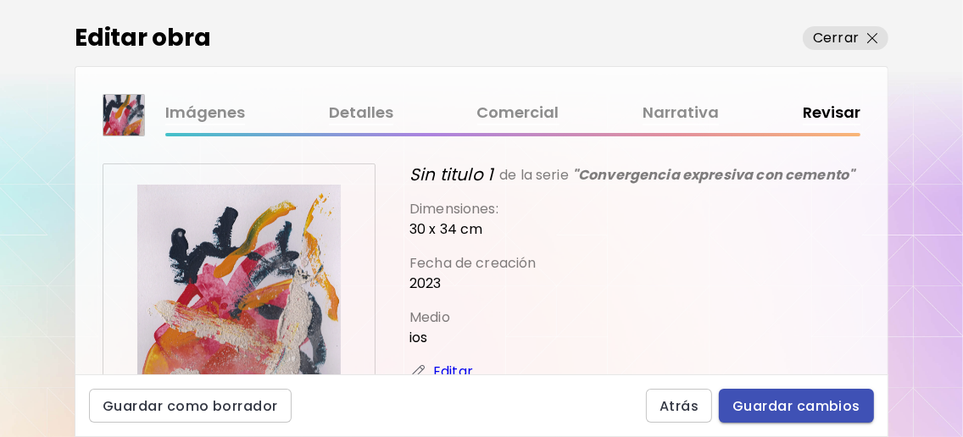
click at [815, 393] on button "Guardar cambios" at bounding box center [796, 406] width 155 height 34
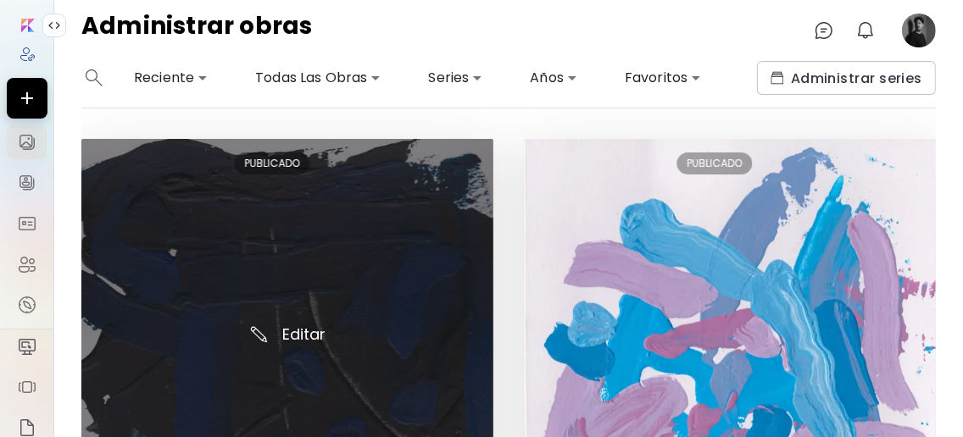
click at [307, 276] on img at bounding box center [287, 345] width 412 height 412
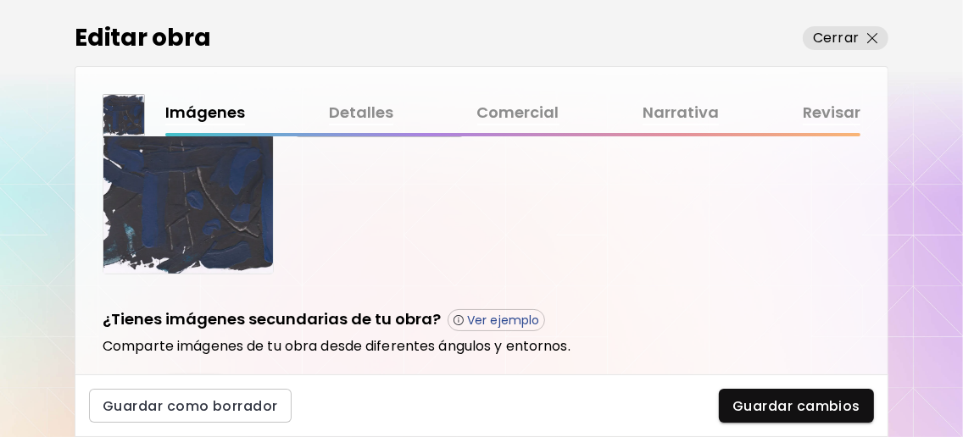
scroll to position [452, 0]
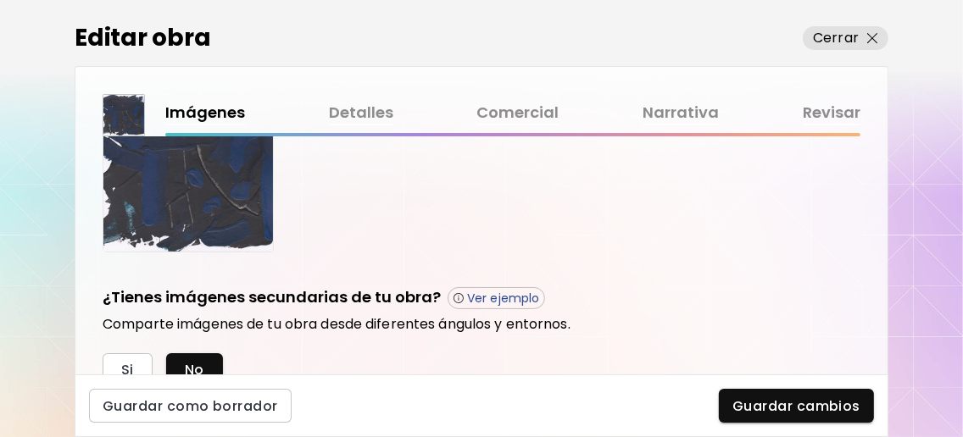
click at [344, 114] on link "Detalles" at bounding box center [361, 113] width 64 height 25
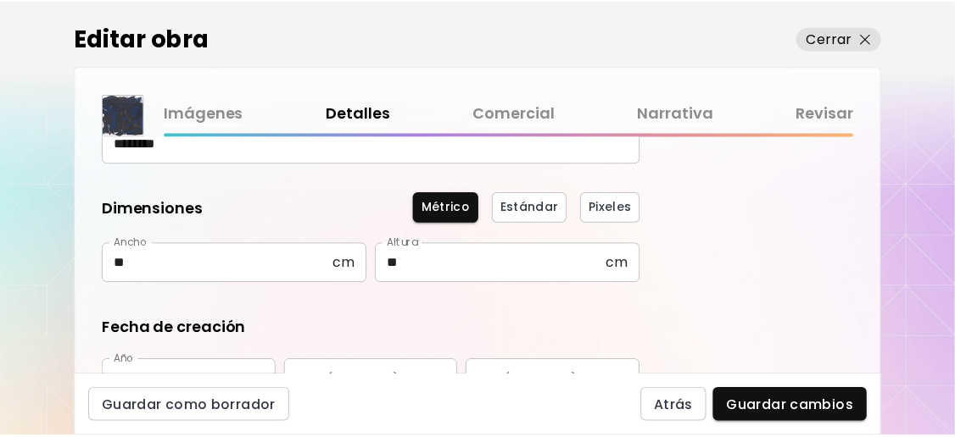
scroll to position [142, 0]
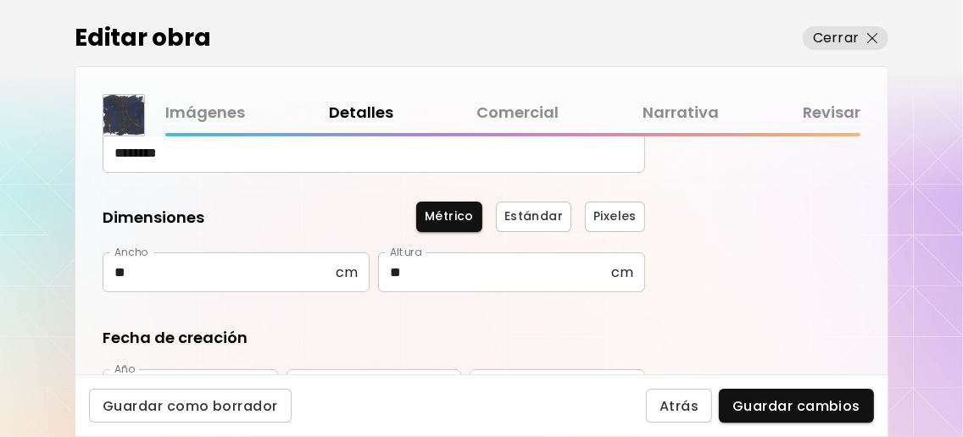
click at [833, 110] on link "Revisar" at bounding box center [832, 113] width 58 height 25
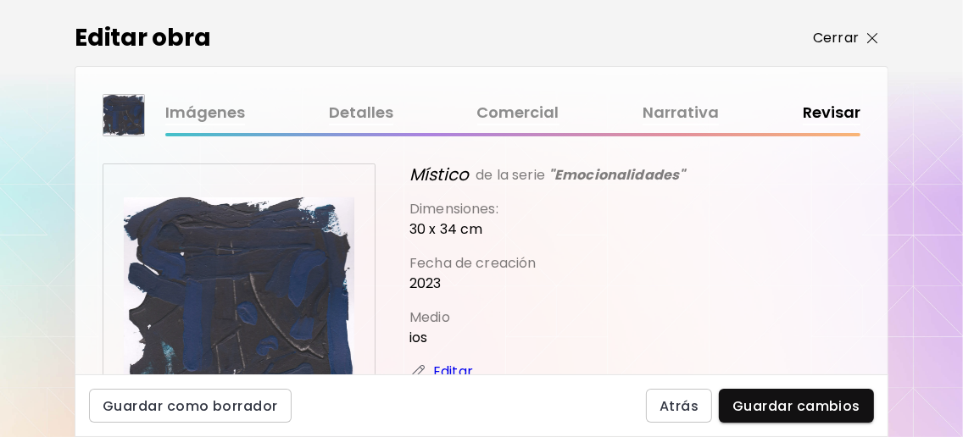
click at [871, 36] on img "button" at bounding box center [872, 38] width 11 height 11
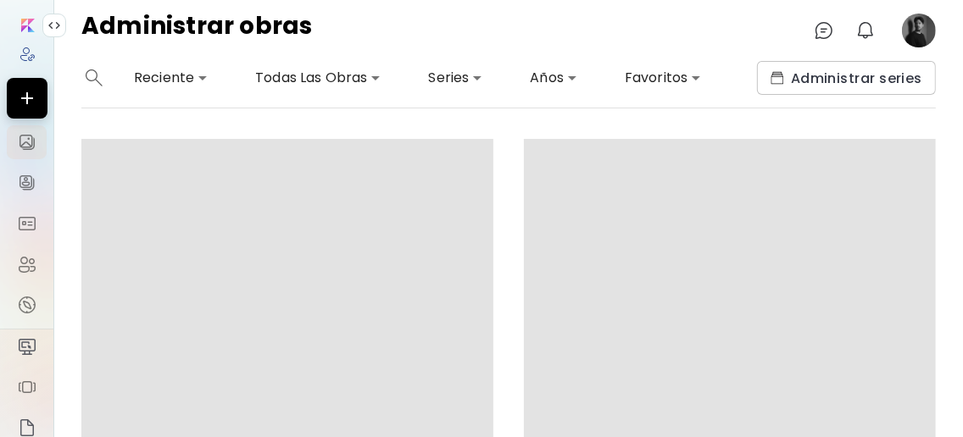
click at [924, 36] on image at bounding box center [919, 31] width 34 height 34
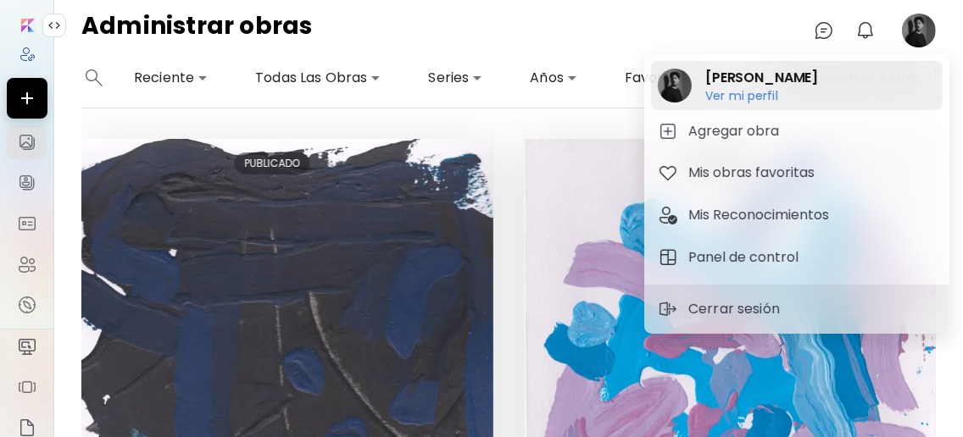
click at [784, 75] on h2 "[PERSON_NAME]" at bounding box center [761, 78] width 113 height 20
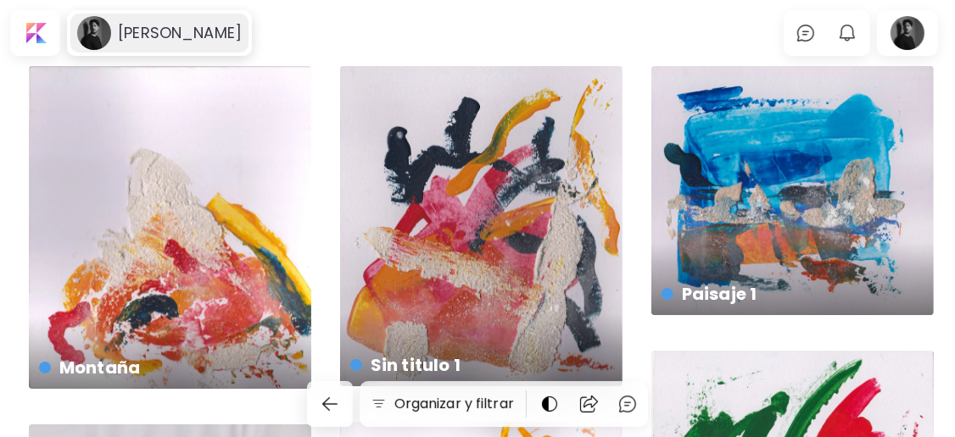
click at [200, 31] on h6 "[PERSON_NAME]" at bounding box center [180, 33] width 124 height 20
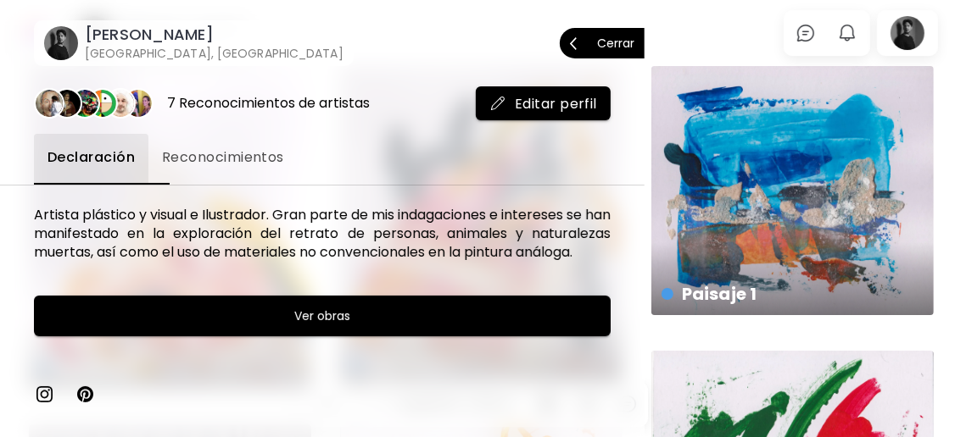
click at [604, 47] on p "Cerrar" at bounding box center [615, 43] width 37 height 12
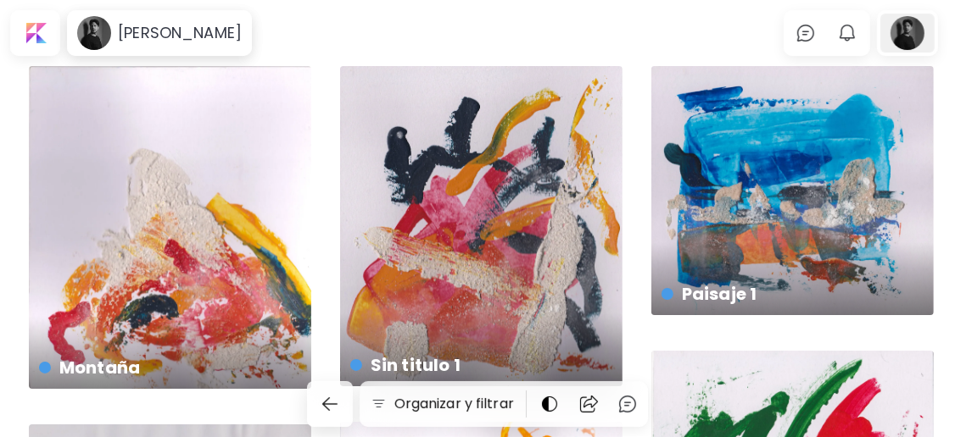
click at [925, 32] on div at bounding box center [907, 33] width 54 height 39
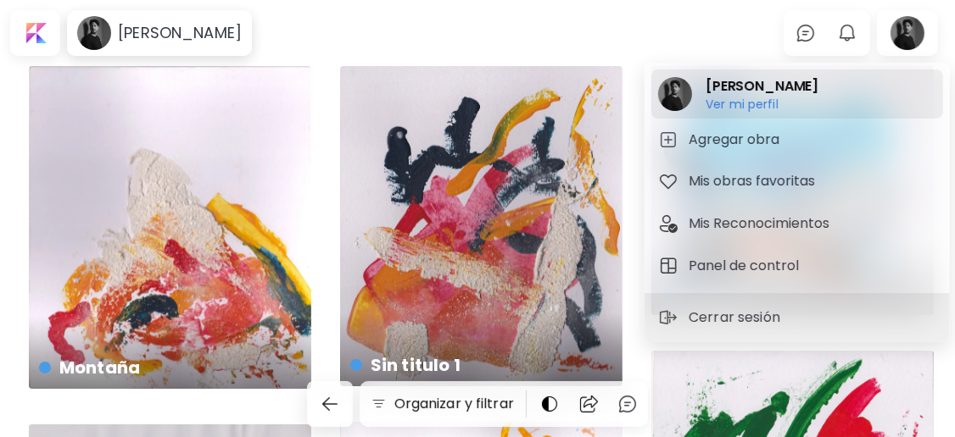
click at [742, 92] on h2 "[PERSON_NAME]" at bounding box center [761, 86] width 113 height 20
